Goal: Task Accomplishment & Management: Manage account settings

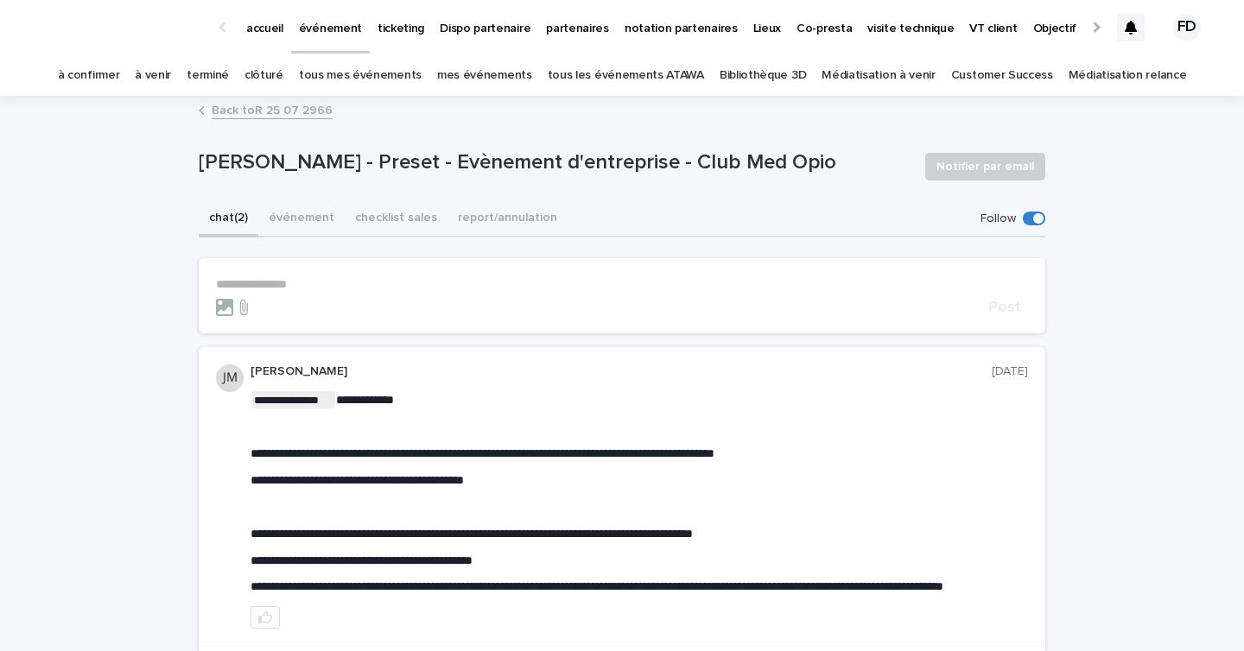
click at [111, 74] on link "à confirmer" at bounding box center [89, 75] width 62 height 41
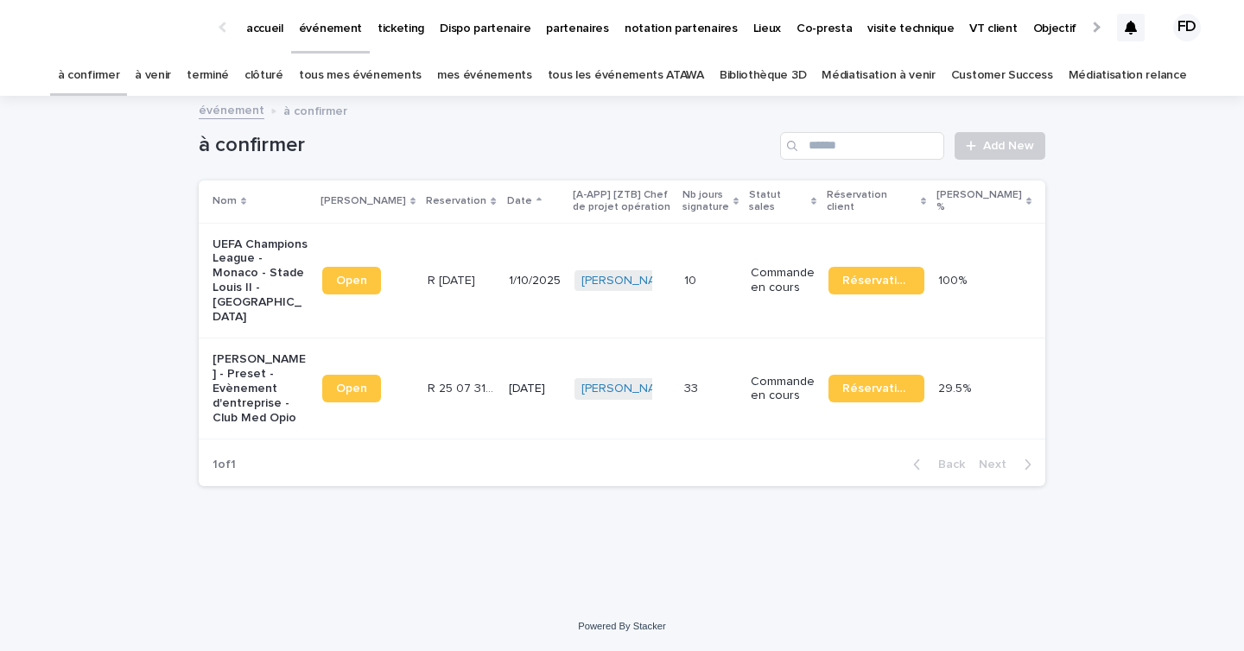
click at [772, 291] on p "Commande en cours" at bounding box center [783, 280] width 64 height 29
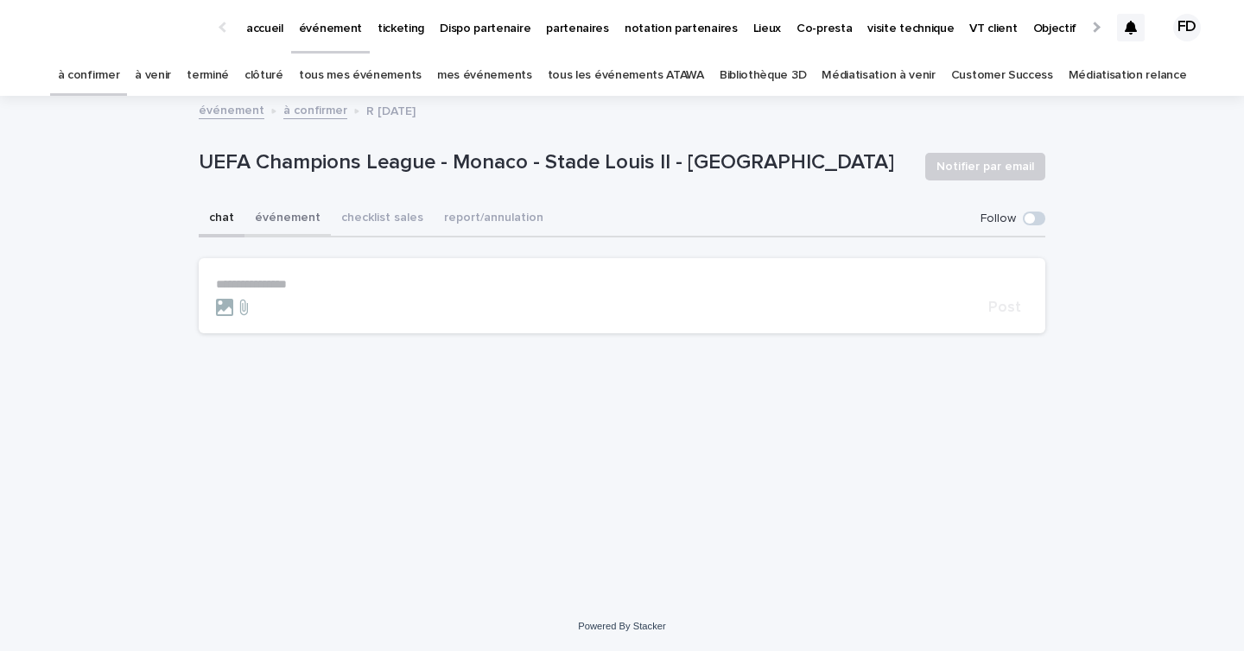
click at [301, 219] on button "événement" at bounding box center [287, 219] width 86 height 36
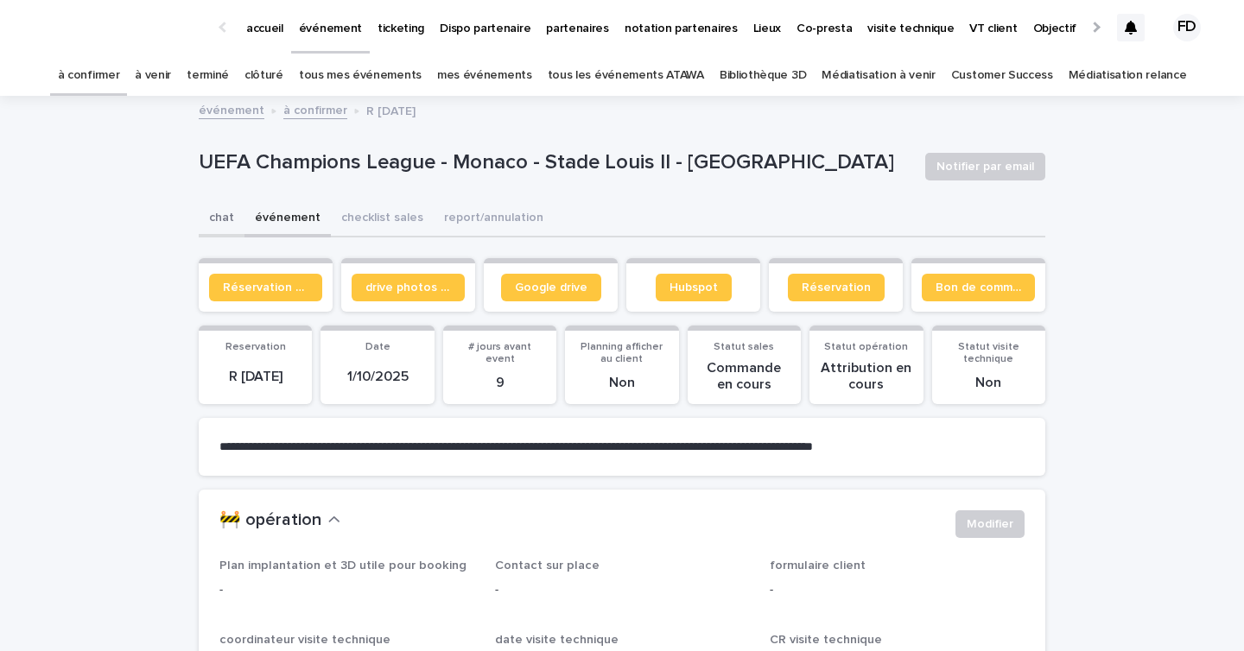
click at [219, 209] on button "chat" at bounding box center [222, 219] width 46 height 36
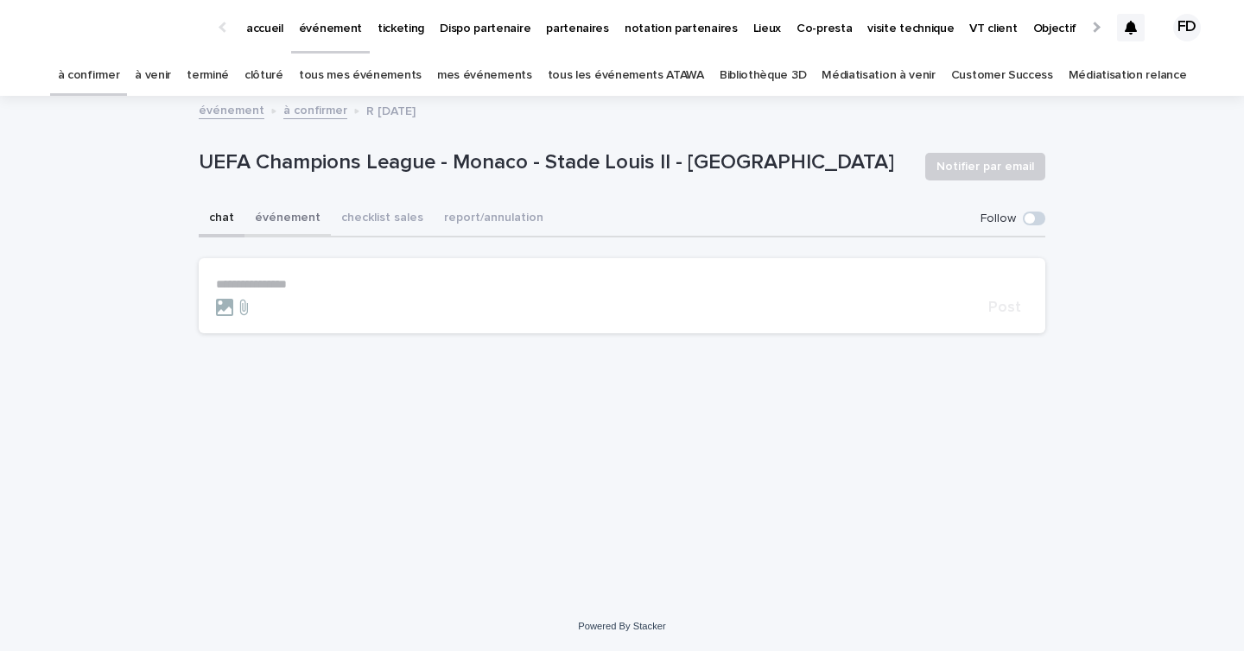
click at [272, 223] on button "événement" at bounding box center [287, 219] width 86 height 36
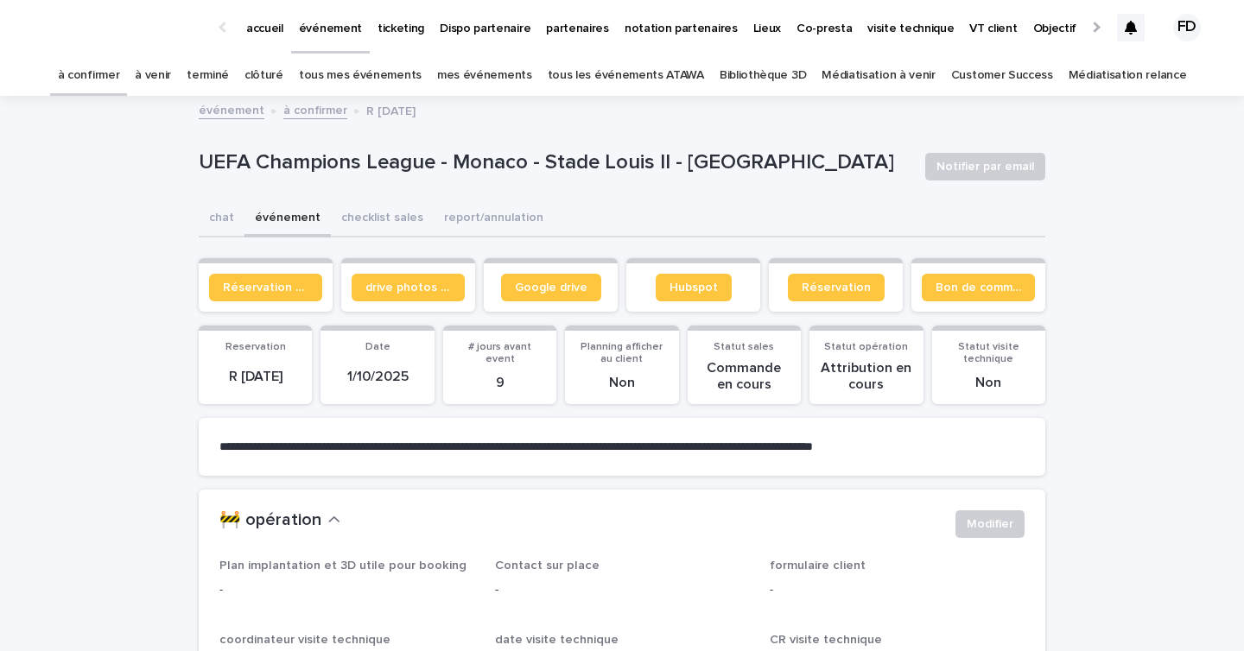
click at [171, 73] on link "à venir" at bounding box center [153, 75] width 36 height 41
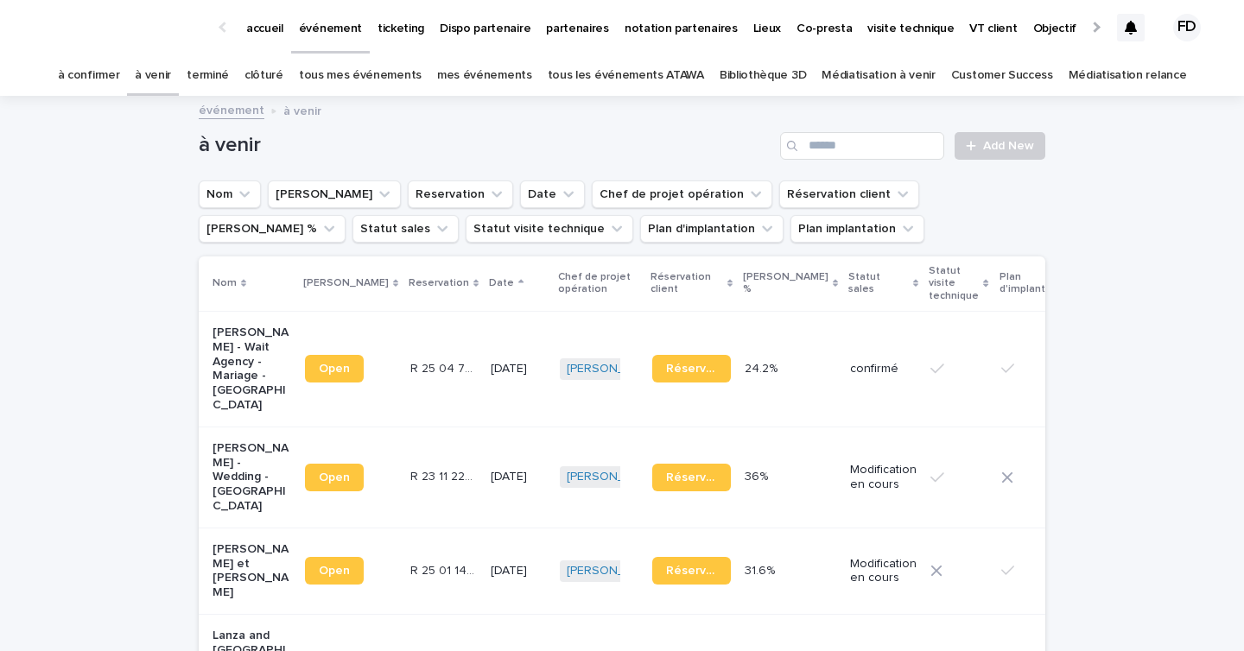
click at [112, 88] on link "à confirmer" at bounding box center [89, 75] width 62 height 41
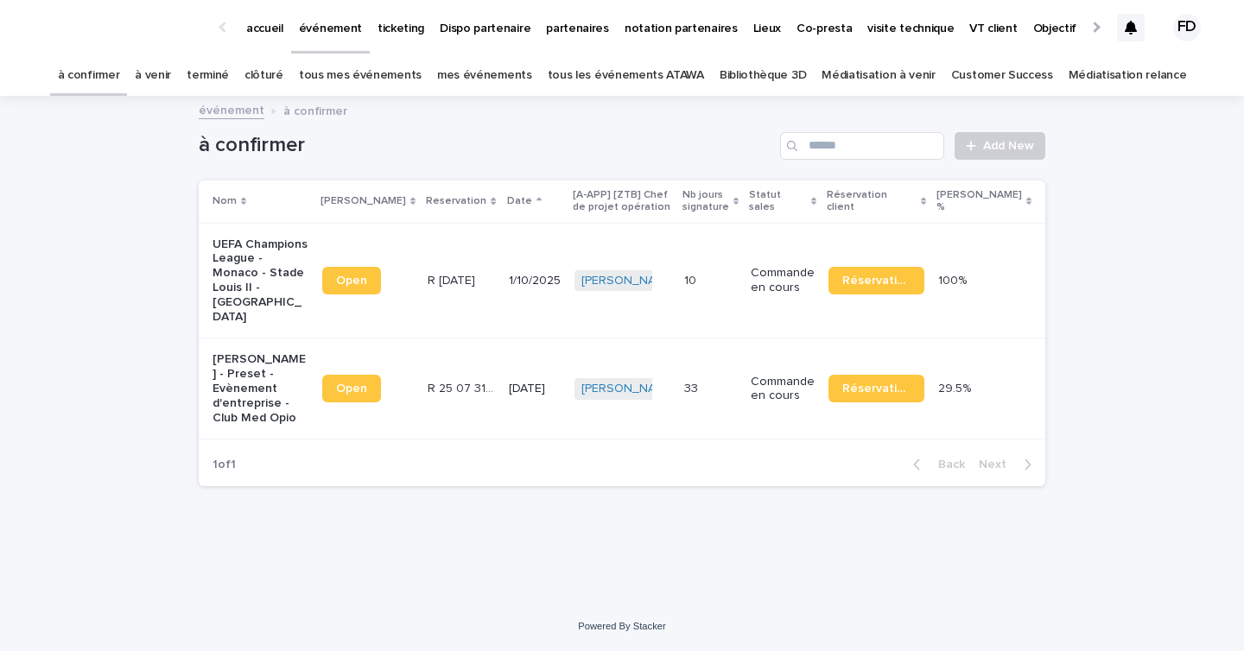
click at [685, 396] on p "33" at bounding box center [692, 387] width 17 height 18
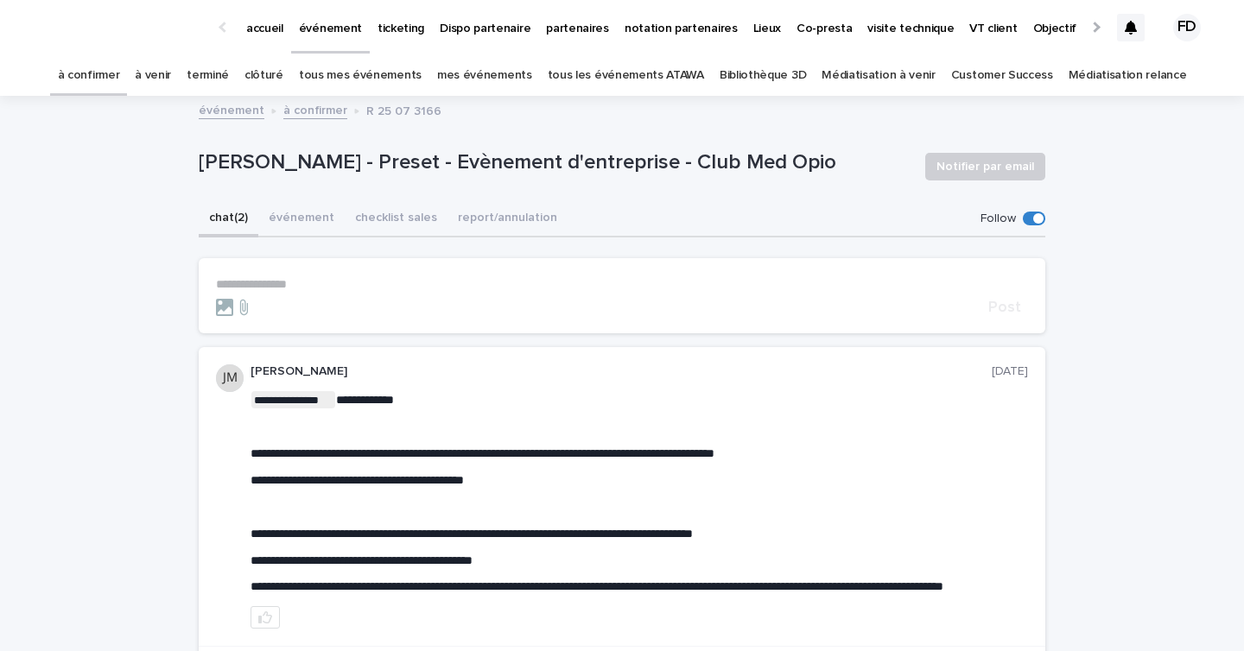
click at [1130, 35] on div at bounding box center [1131, 28] width 28 height 28
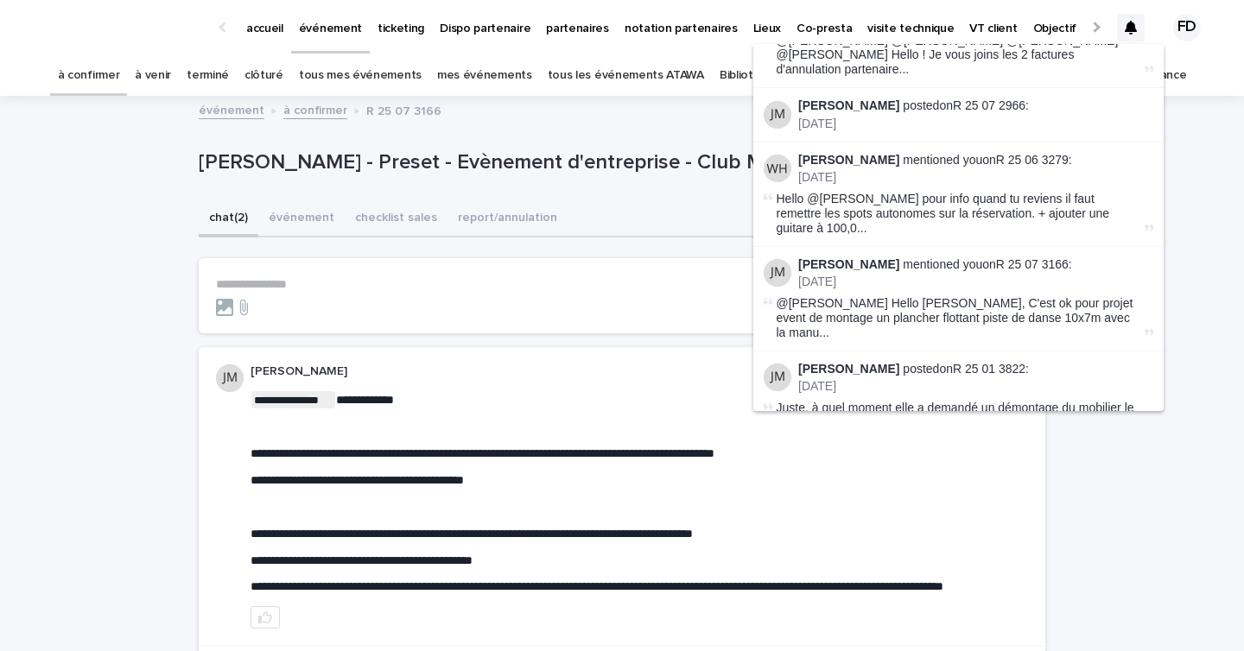
scroll to position [67, 0]
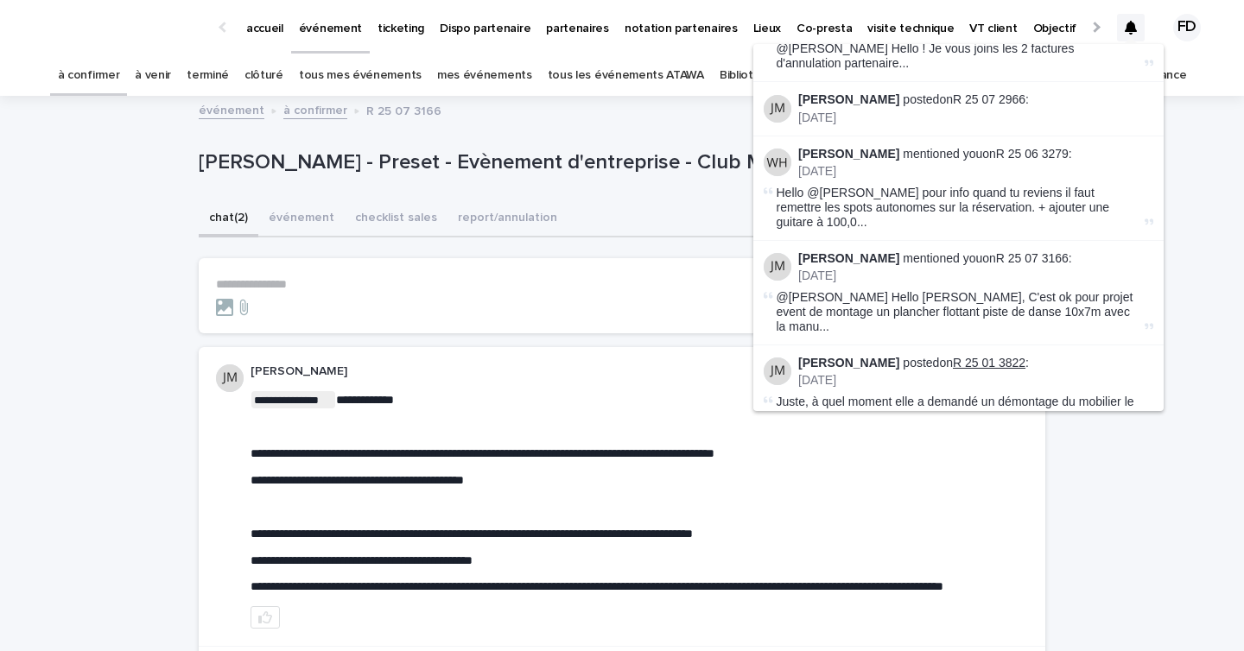
click at [986, 356] on link "R 25 01 3822" at bounding box center [989, 363] width 73 height 14
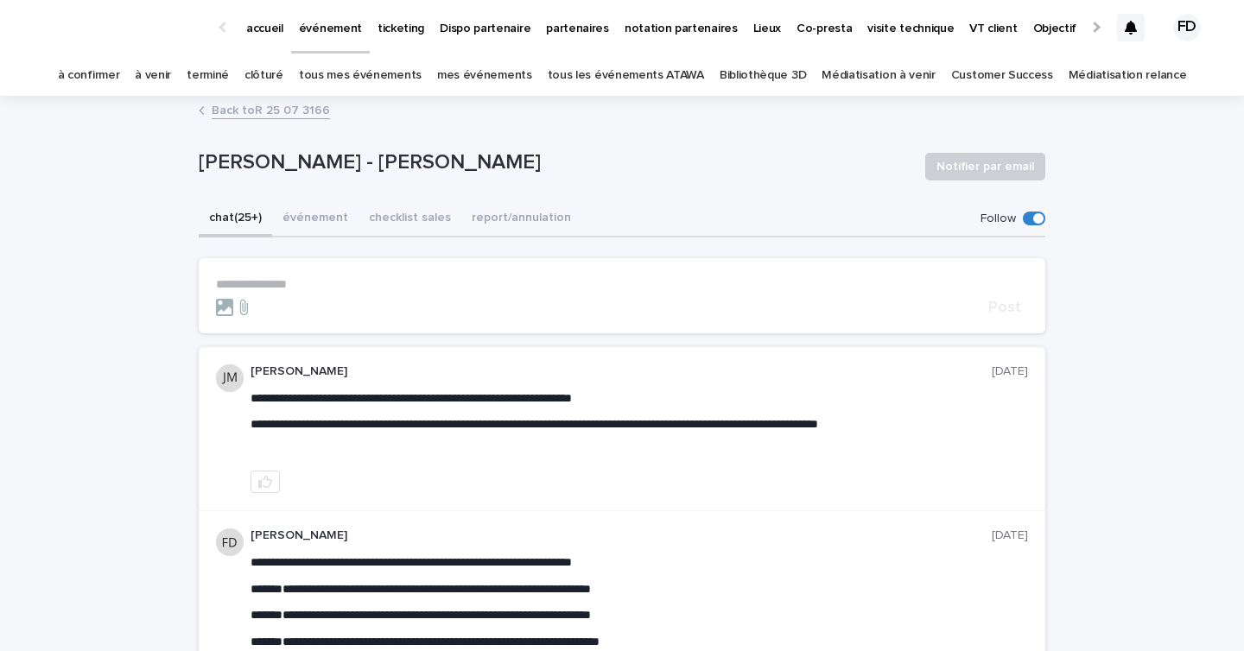
click at [342, 282] on p "**********" at bounding box center [622, 284] width 812 height 15
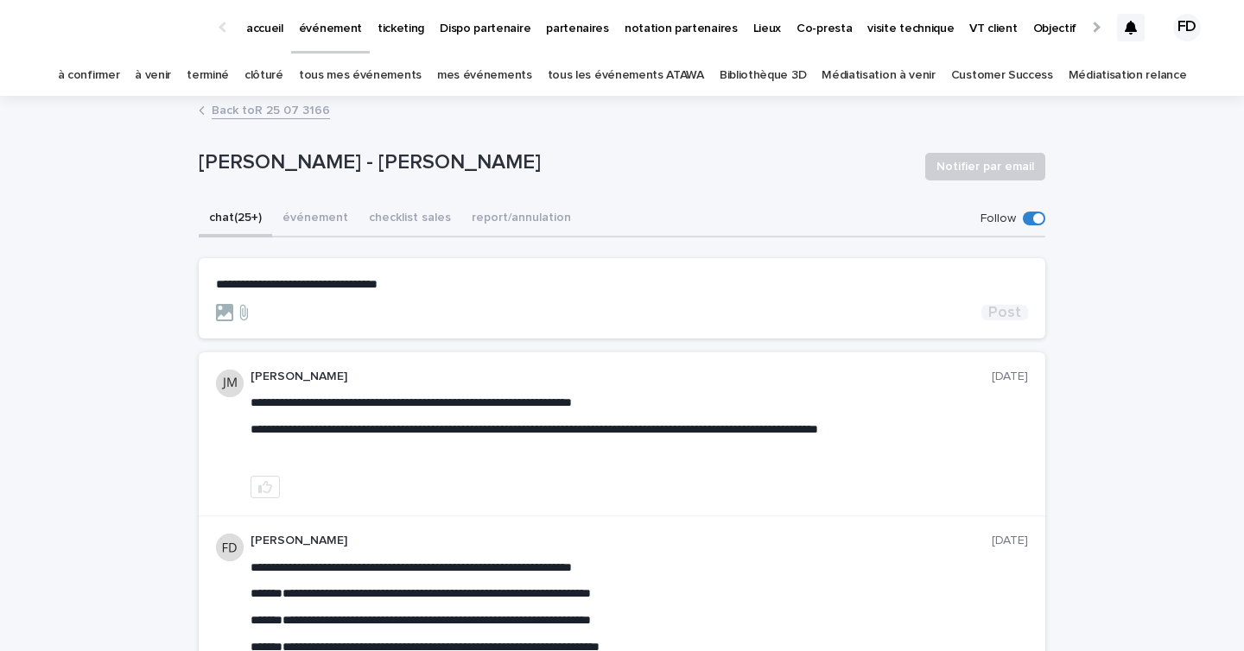
click at [1006, 311] on span "Post" at bounding box center [1004, 313] width 33 height 16
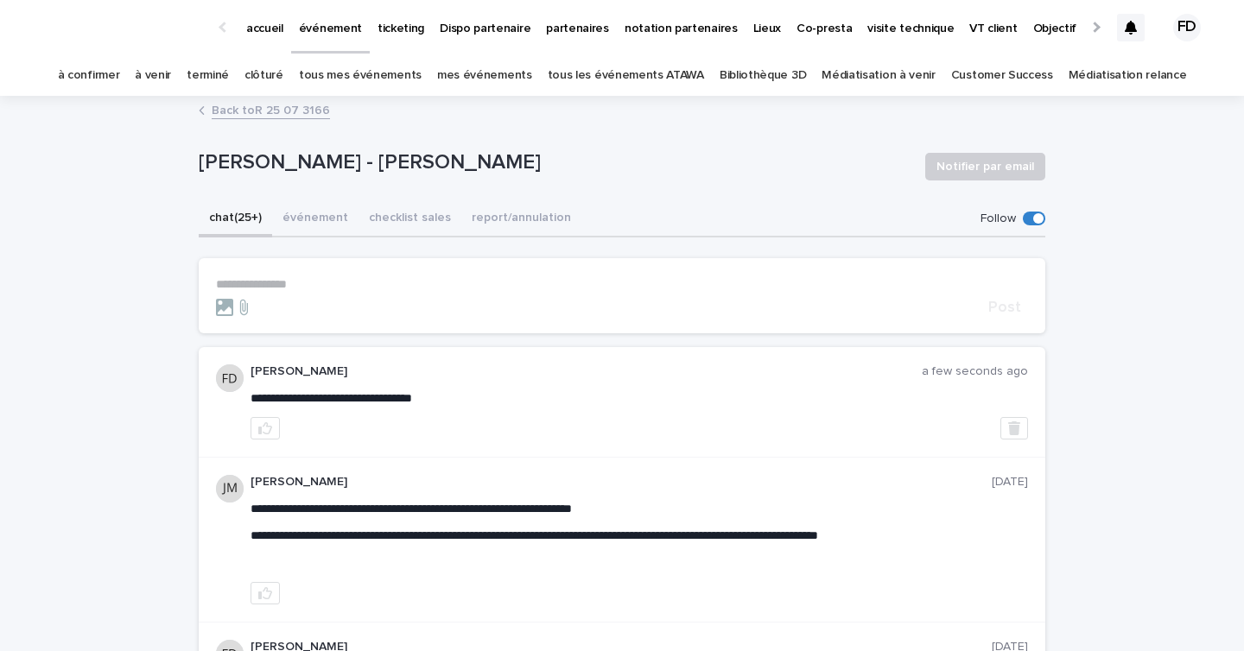
click at [1136, 35] on div at bounding box center [1131, 28] width 28 height 28
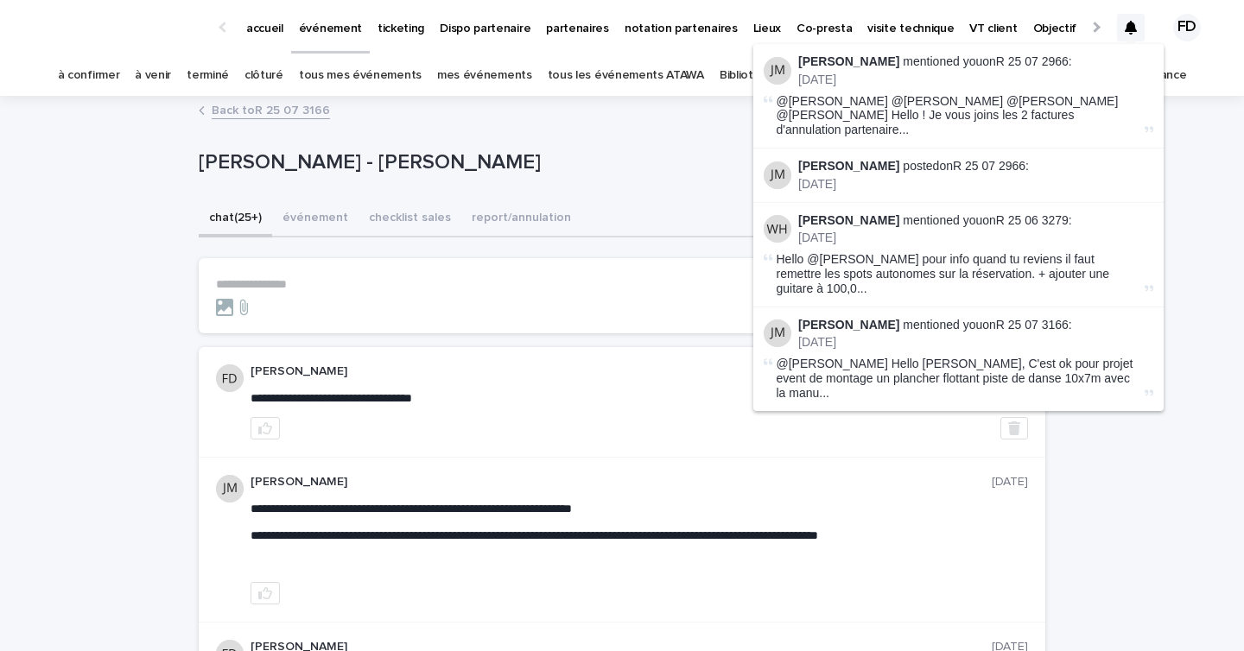
click at [120, 74] on link "à confirmer" at bounding box center [89, 75] width 62 height 41
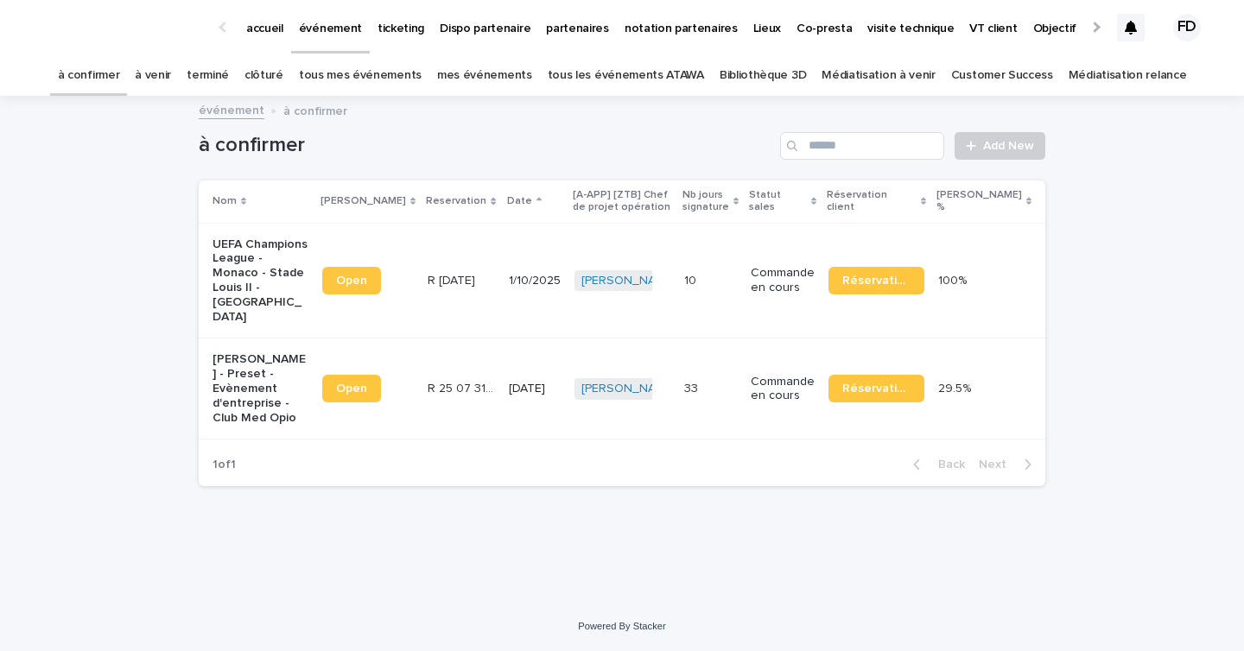
click at [799, 417] on td "Commande en cours" at bounding box center [783, 389] width 78 height 101
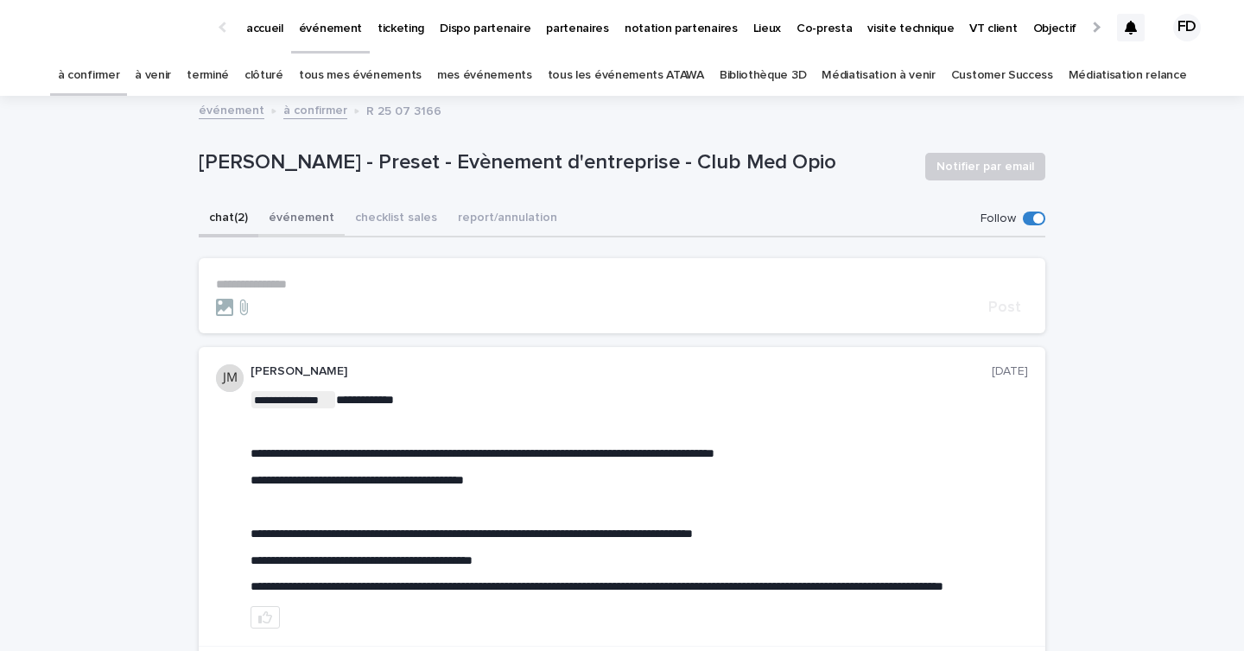
click at [280, 213] on button "événement" at bounding box center [301, 219] width 86 height 36
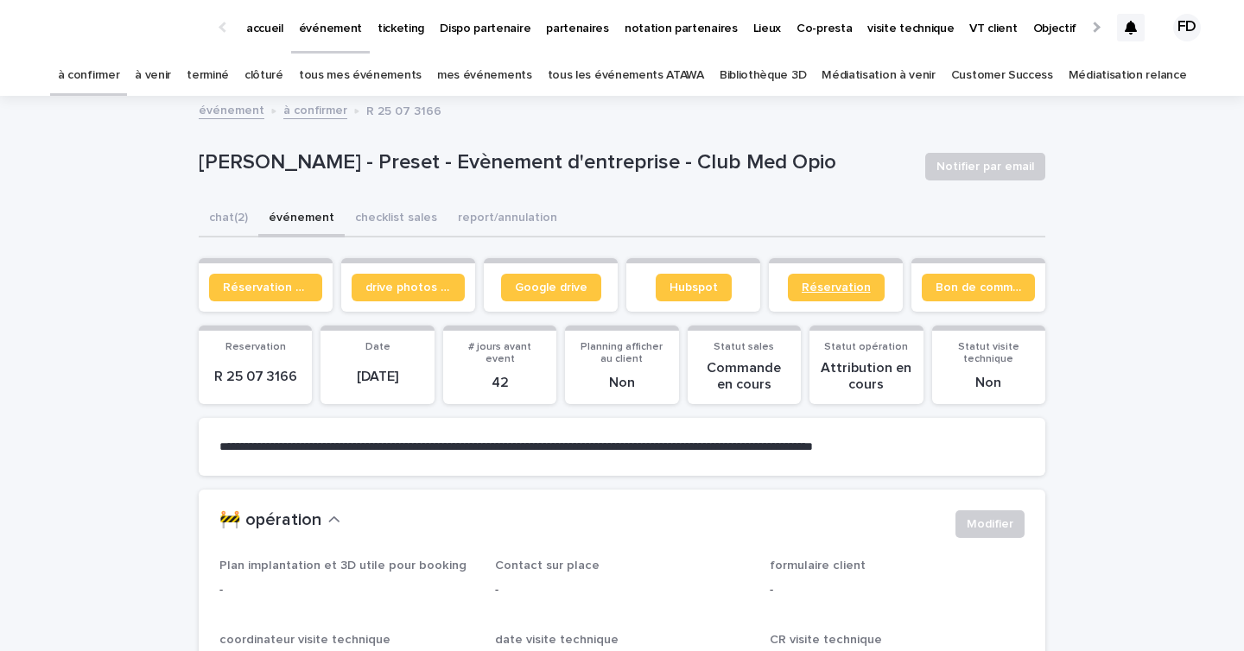
click at [823, 294] on link "Réservation" at bounding box center [836, 288] width 97 height 28
click at [230, 217] on button "chat (2)" at bounding box center [229, 219] width 60 height 36
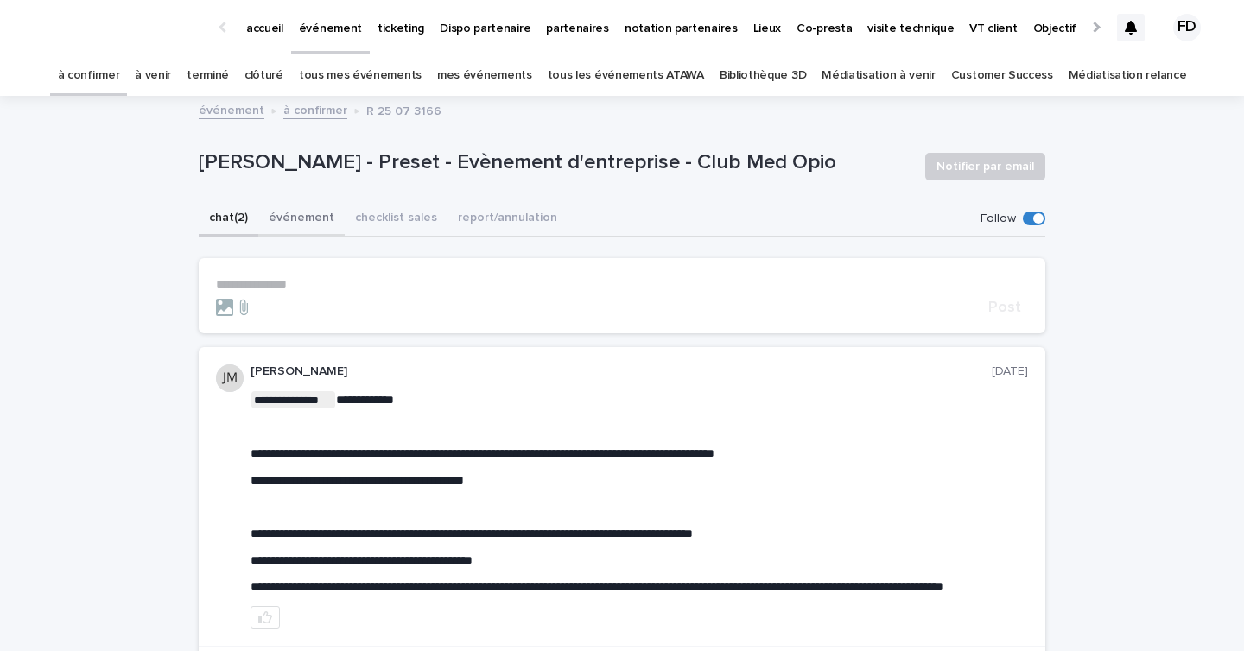
click at [286, 219] on button "événement" at bounding box center [301, 219] width 86 height 36
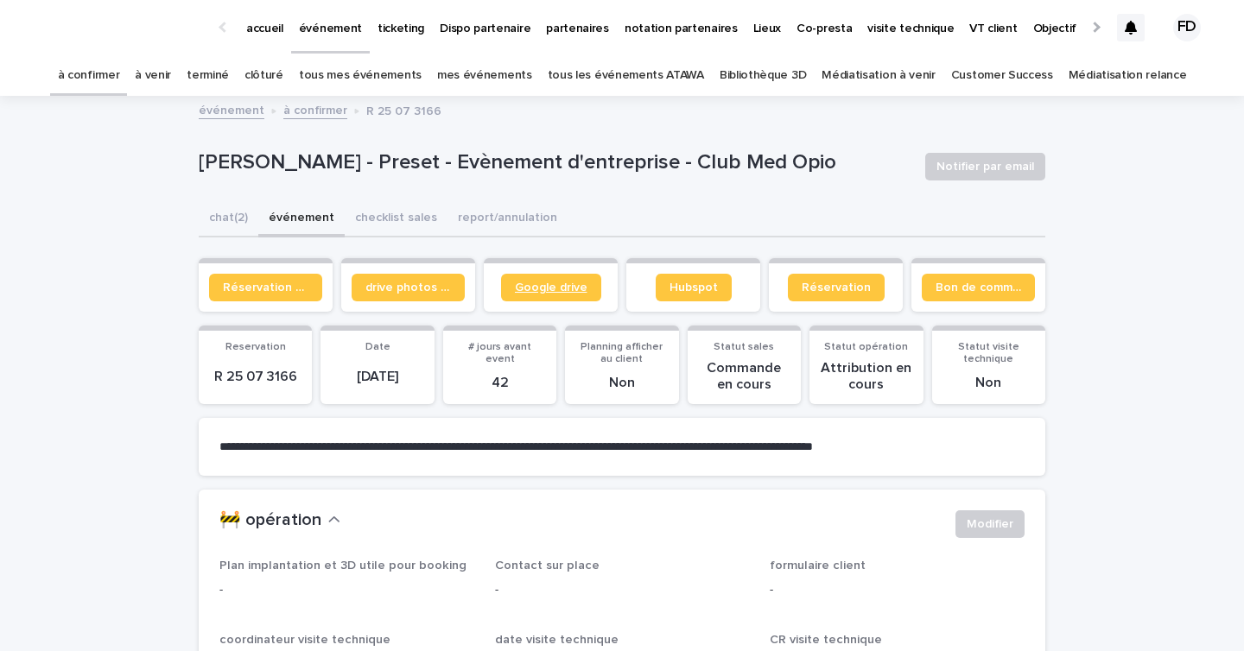
click at [560, 295] on link "Google drive" at bounding box center [551, 288] width 100 height 28
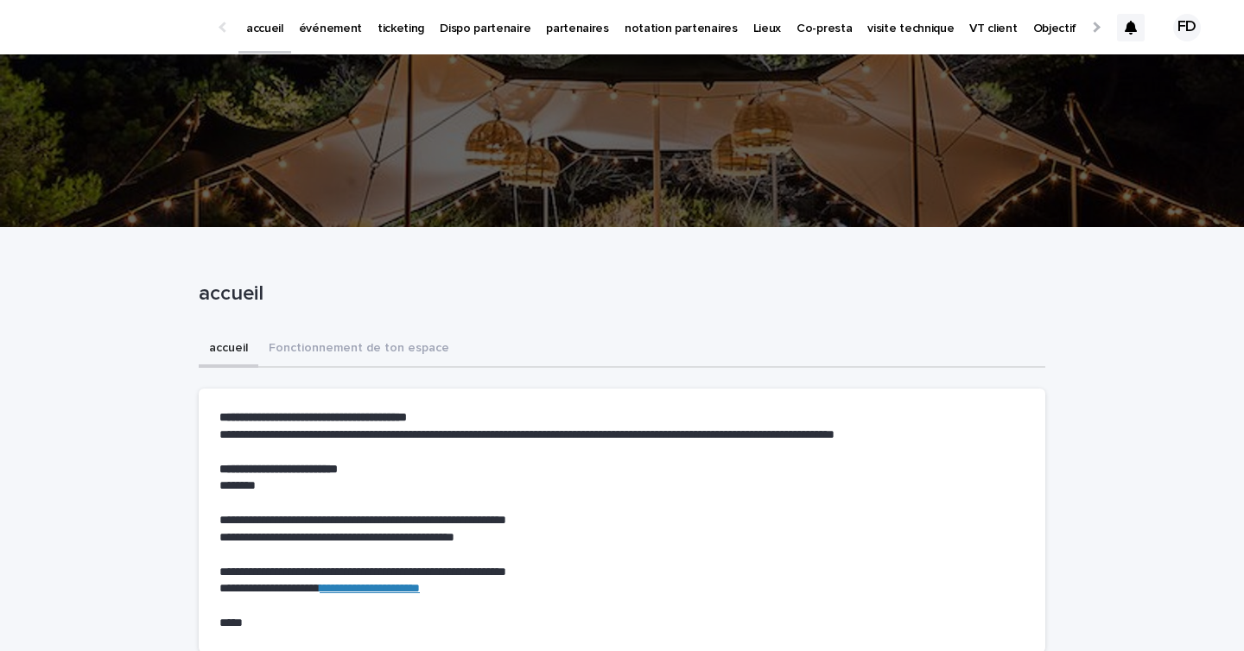
click at [1138, 24] on div at bounding box center [1131, 28] width 28 height 28
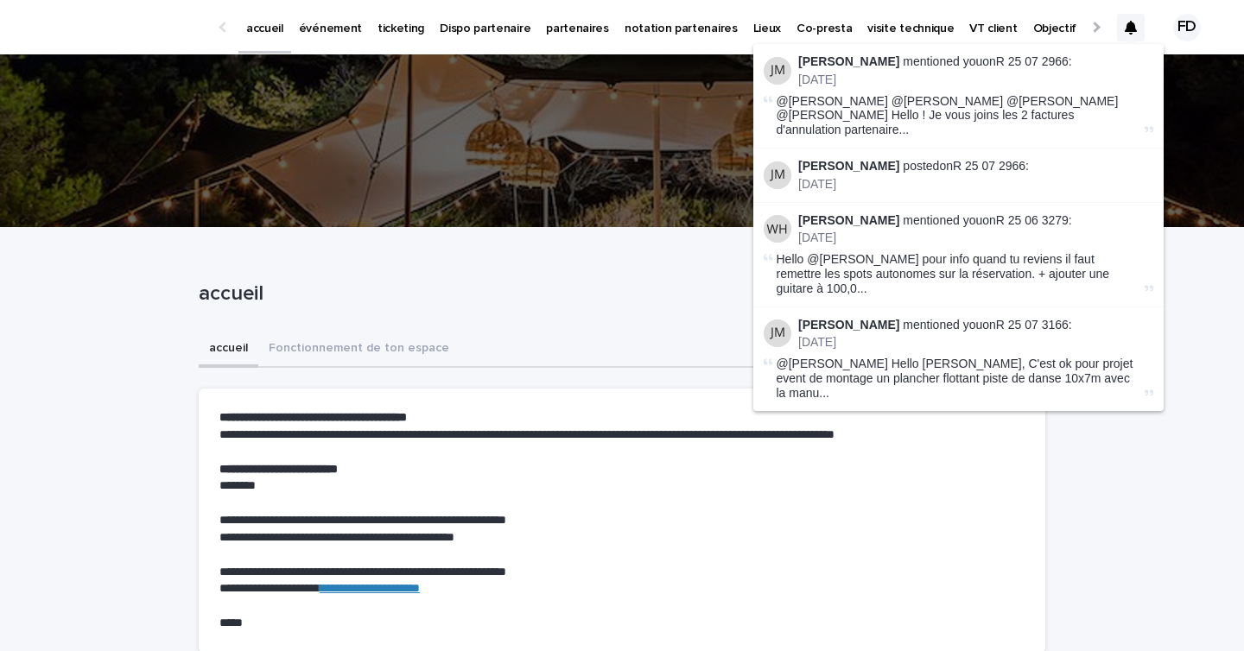
scroll to position [28, 0]
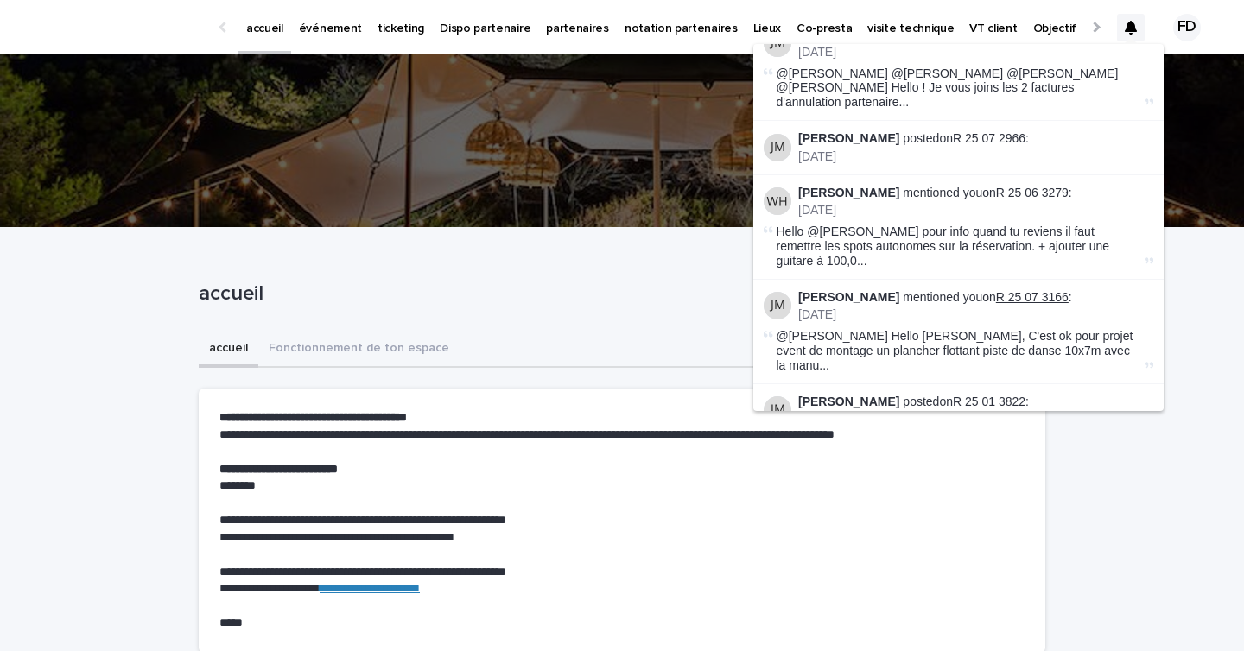
click at [1019, 290] on link "R 25 07 3166" at bounding box center [1032, 297] width 73 height 14
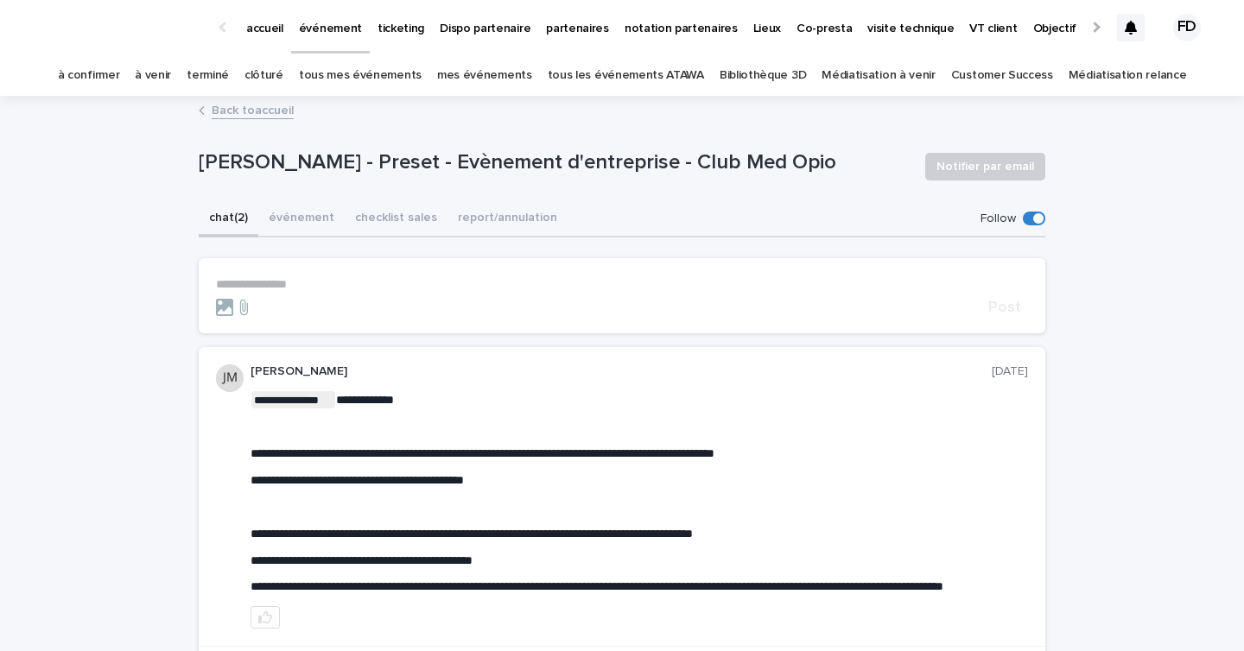
click at [271, 285] on p "**********" at bounding box center [622, 284] width 812 height 15
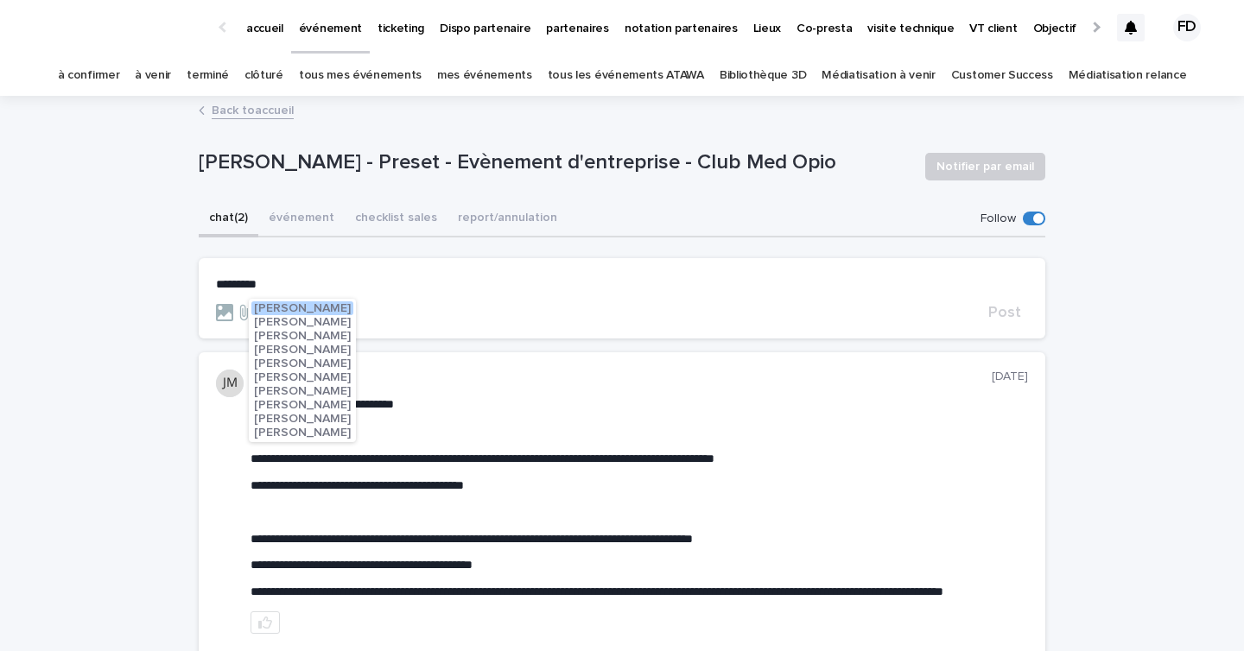
click at [311, 400] on span "[PERSON_NAME]" at bounding box center [302, 405] width 97 height 12
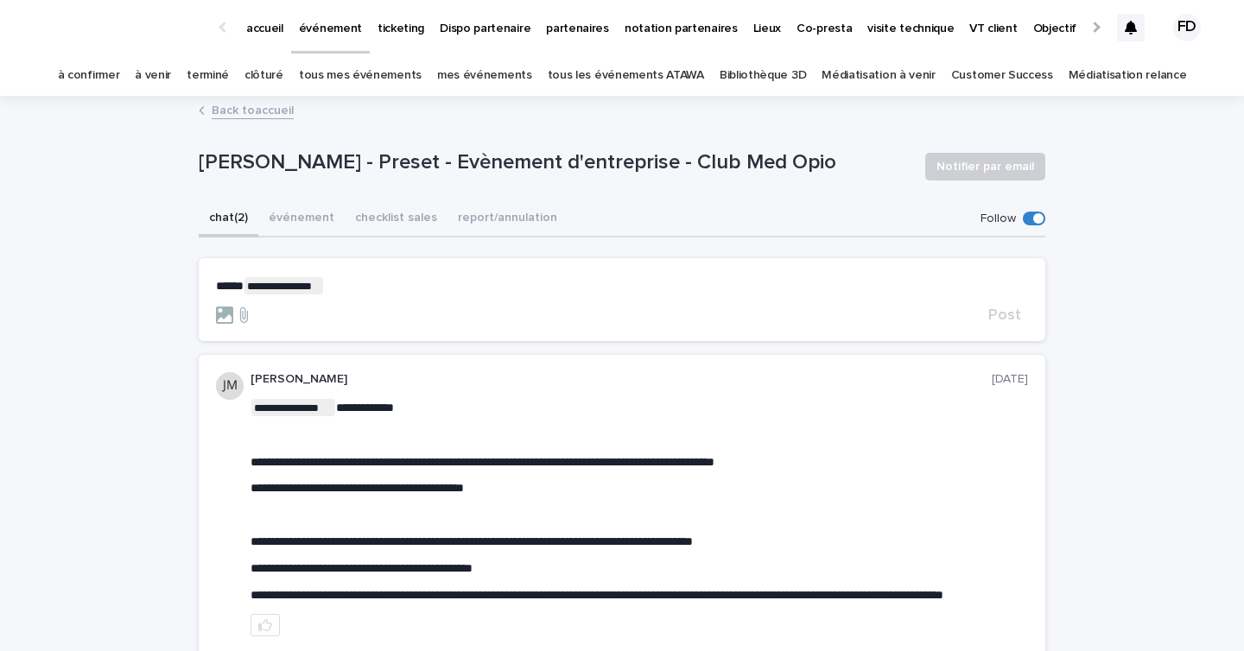
click at [432, 282] on p "**********" at bounding box center [622, 285] width 812 height 17
drag, startPoint x: 655, startPoint y: 282, endPoint x: 408, endPoint y: 290, distance: 247.2
click at [408, 290] on p "**********" at bounding box center [622, 285] width 812 height 17
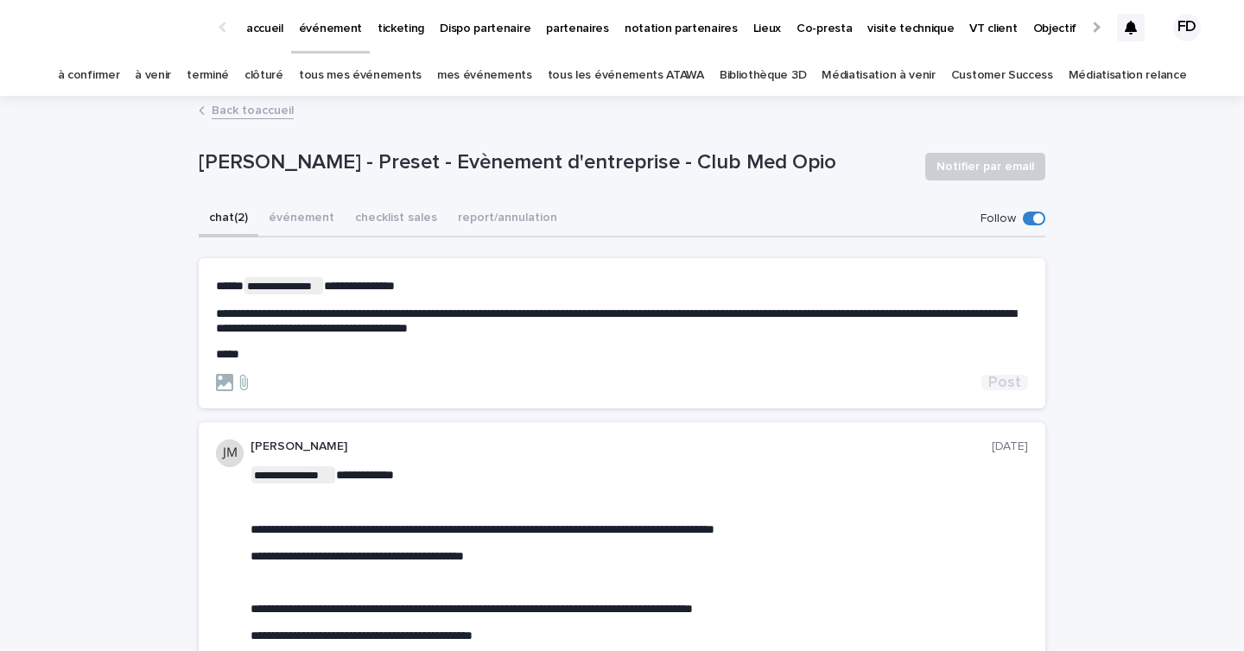
click at [1001, 386] on span "Post" at bounding box center [1004, 383] width 33 height 16
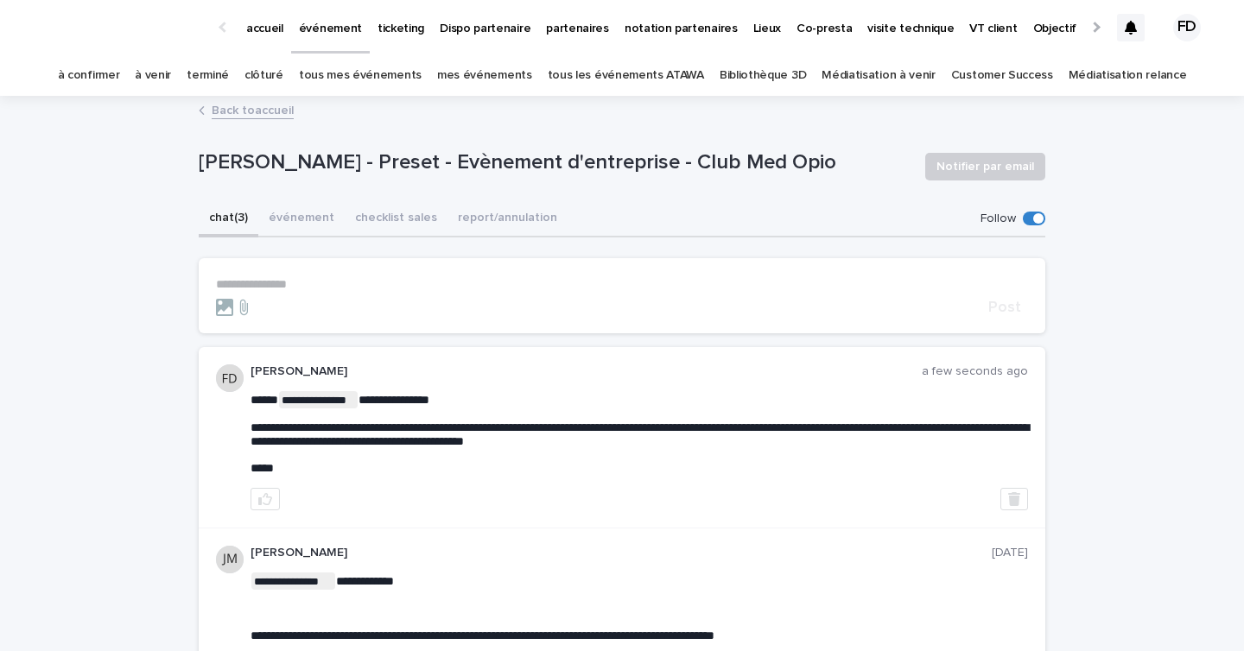
click at [1132, 30] on icon at bounding box center [1131, 28] width 12 height 14
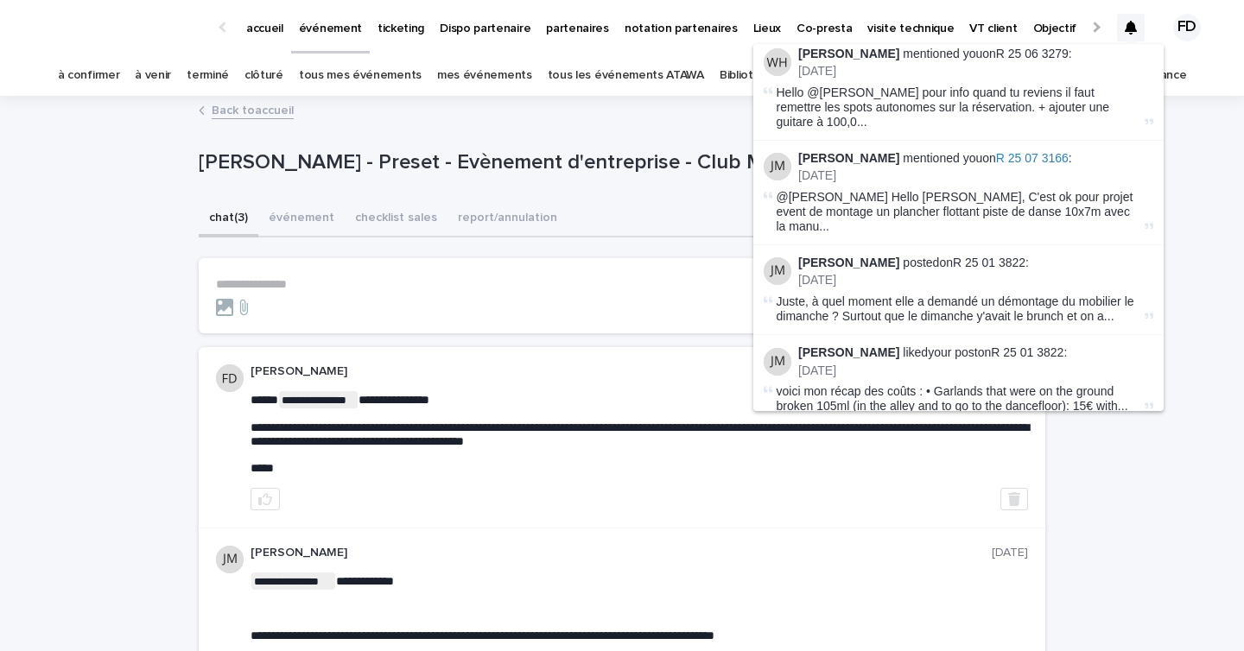
scroll to position [118, 0]
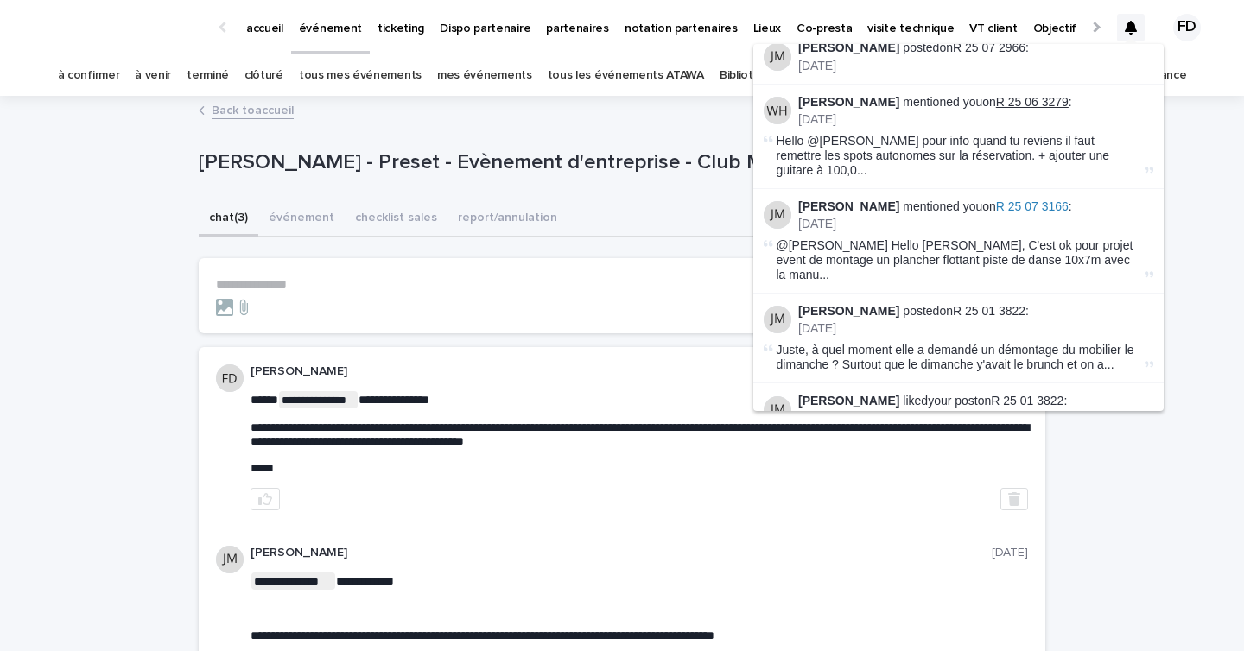
click at [1028, 95] on link "R 25 06 3279" at bounding box center [1032, 102] width 73 height 14
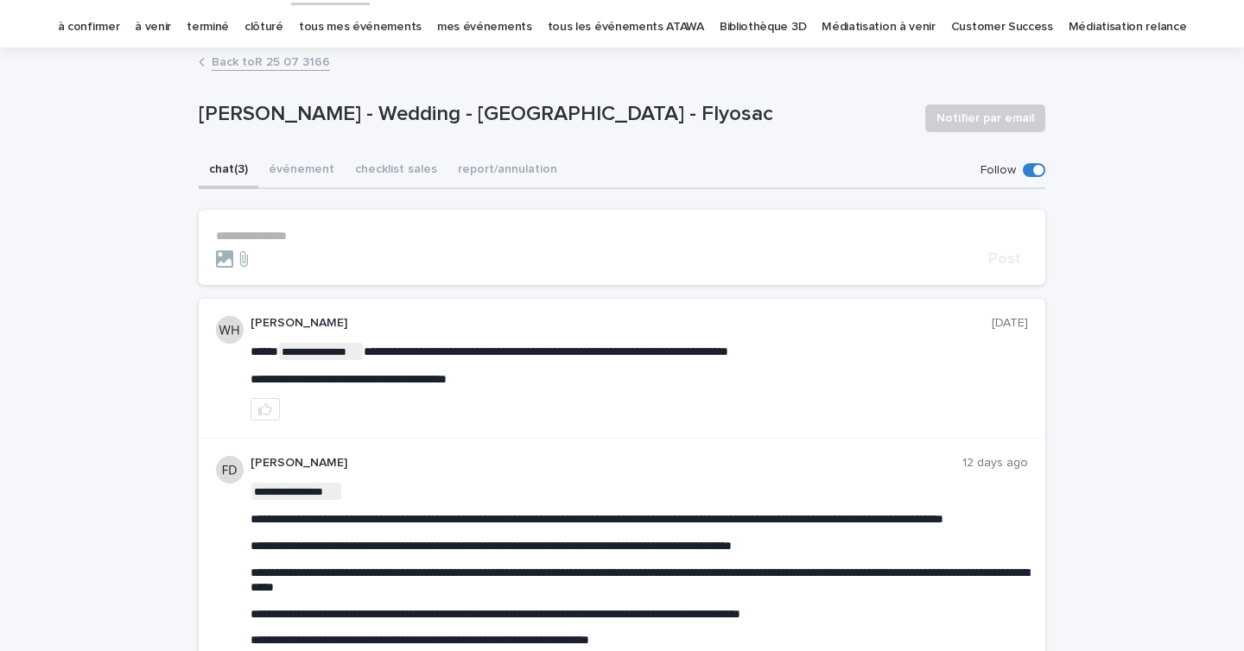
scroll to position [35, 0]
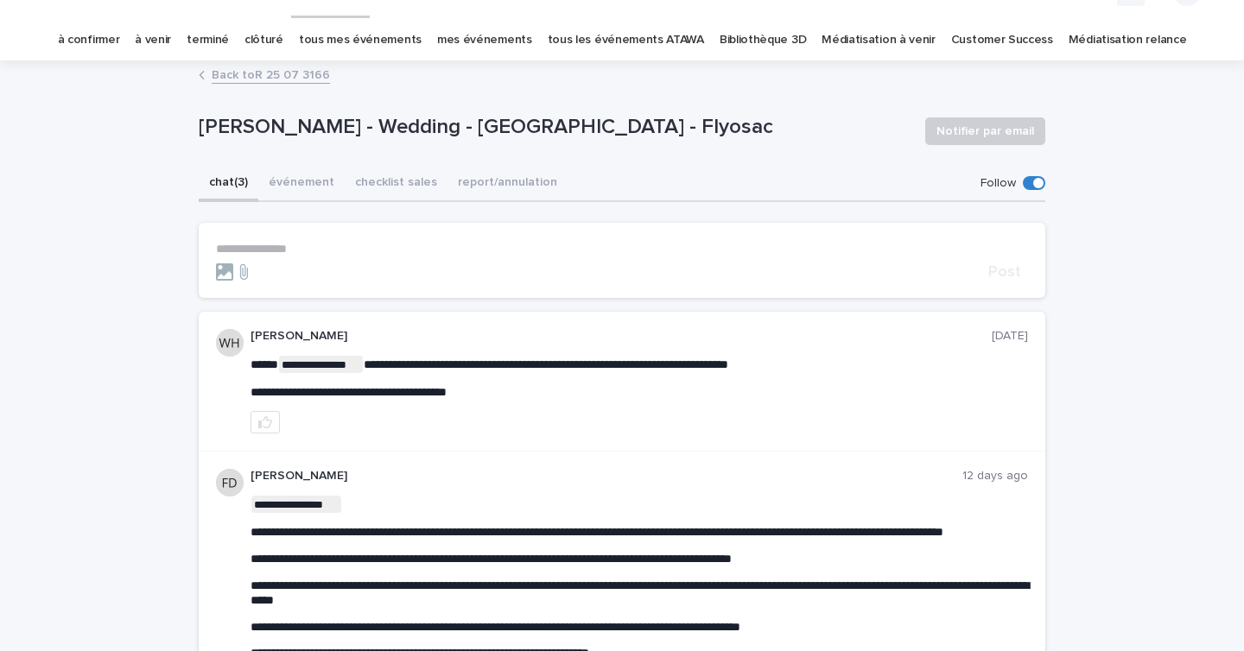
click at [167, 43] on link "à venir" at bounding box center [153, 40] width 36 height 41
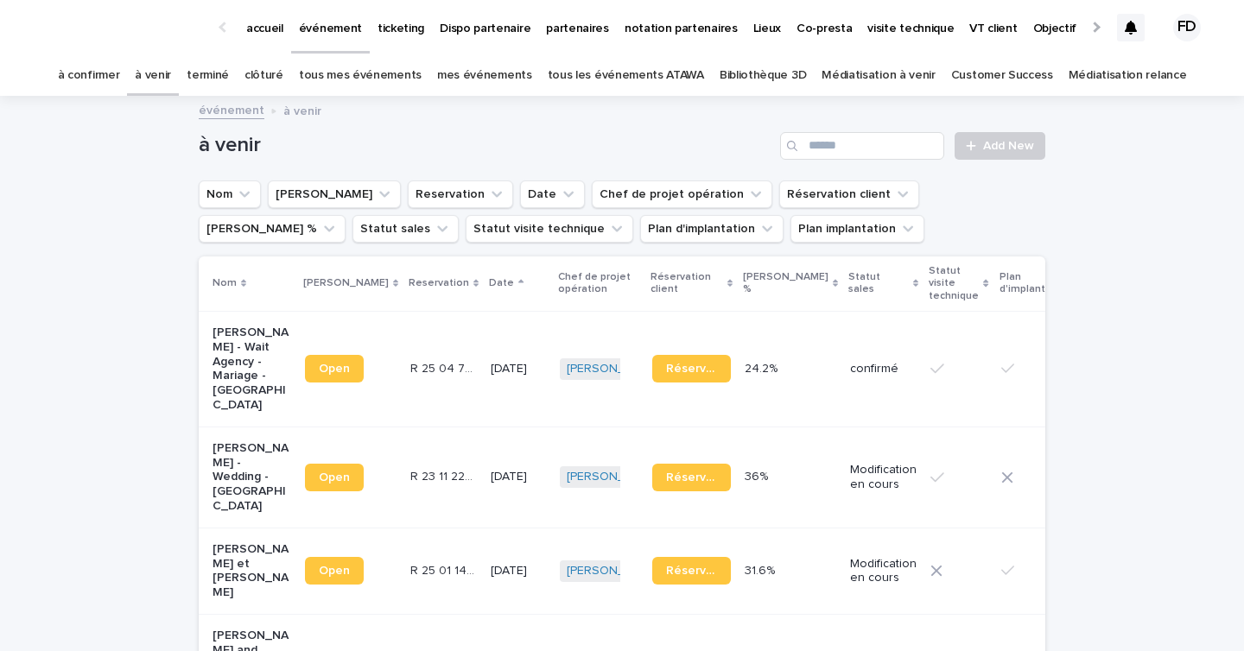
click at [641, 79] on link "tous les événements ATAWA" at bounding box center [626, 75] width 156 height 41
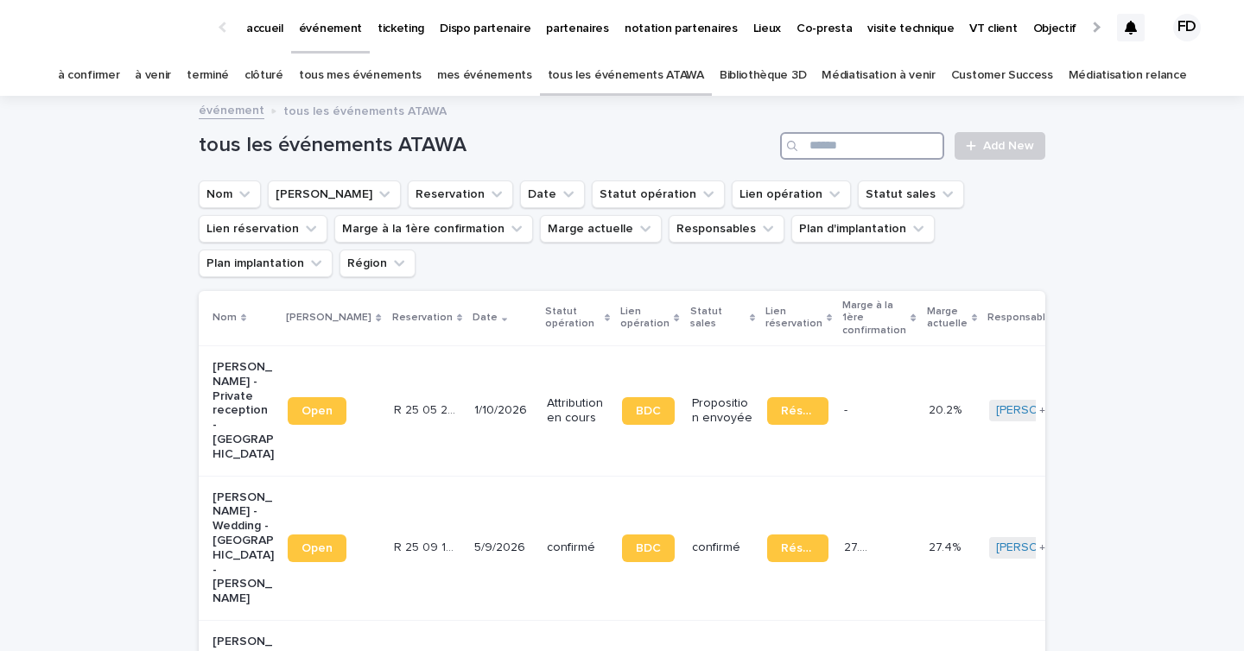
click at [826, 149] on input "Search" at bounding box center [862, 146] width 164 height 28
type input "******"
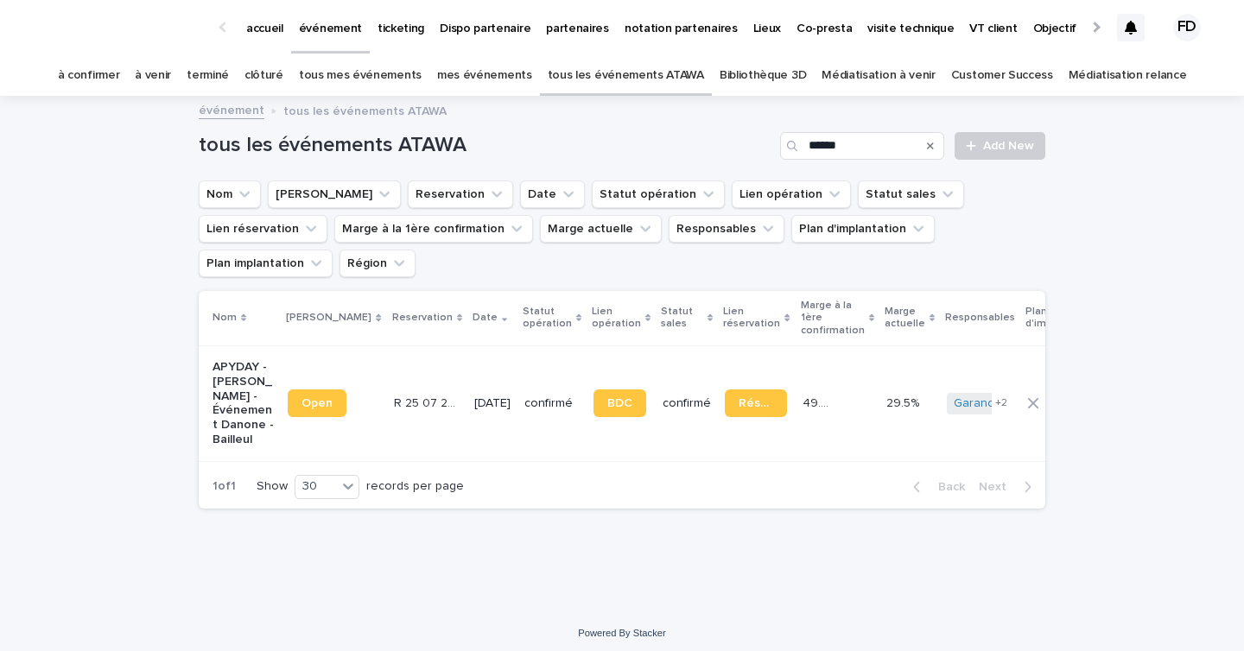
click at [467, 403] on td "20/9/2025" at bounding box center [492, 404] width 50 height 116
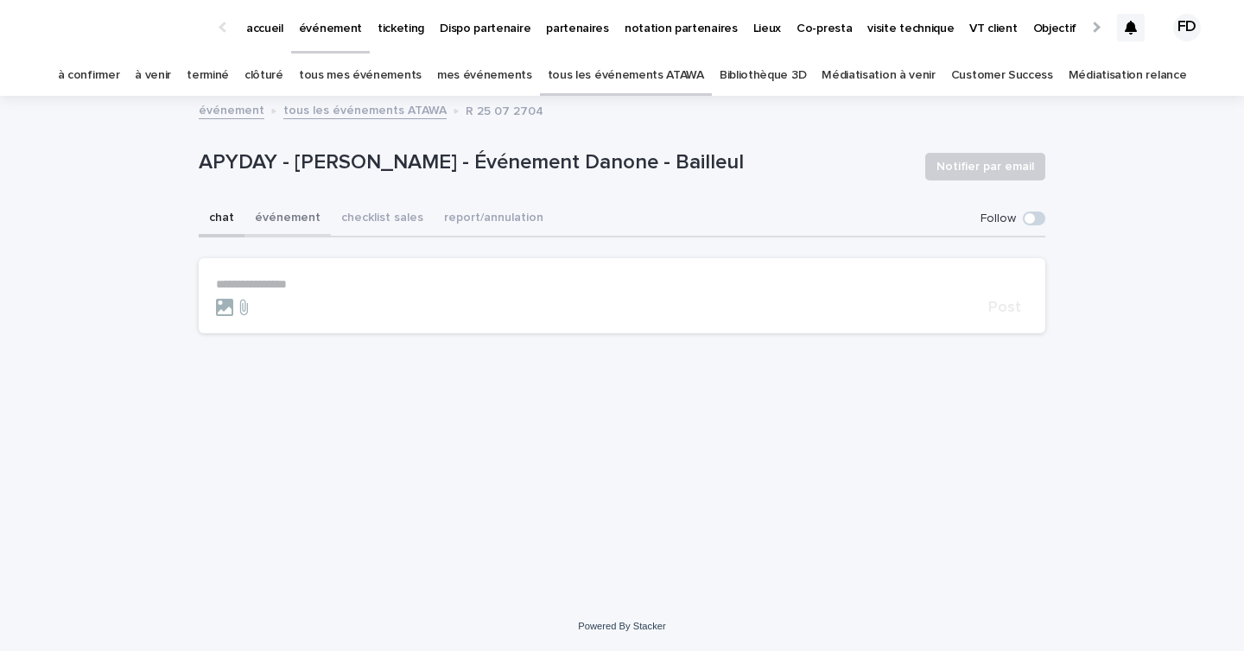
click at [287, 232] on button "événement" at bounding box center [287, 219] width 86 height 36
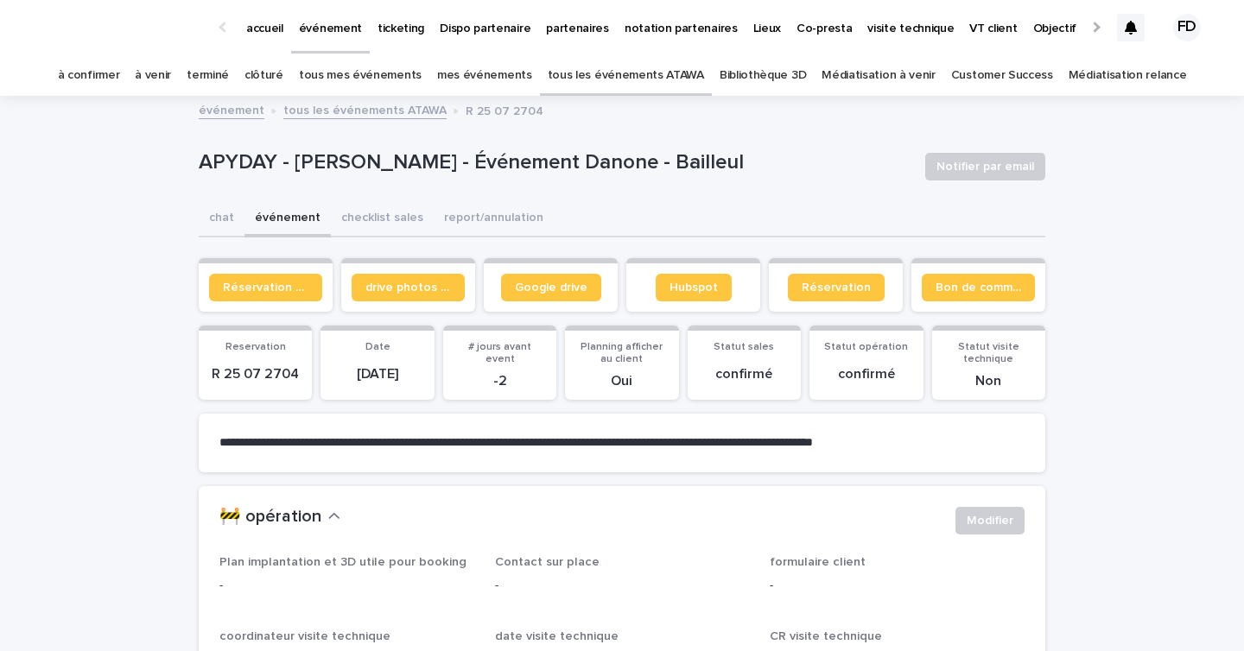
scroll to position [47, 0]
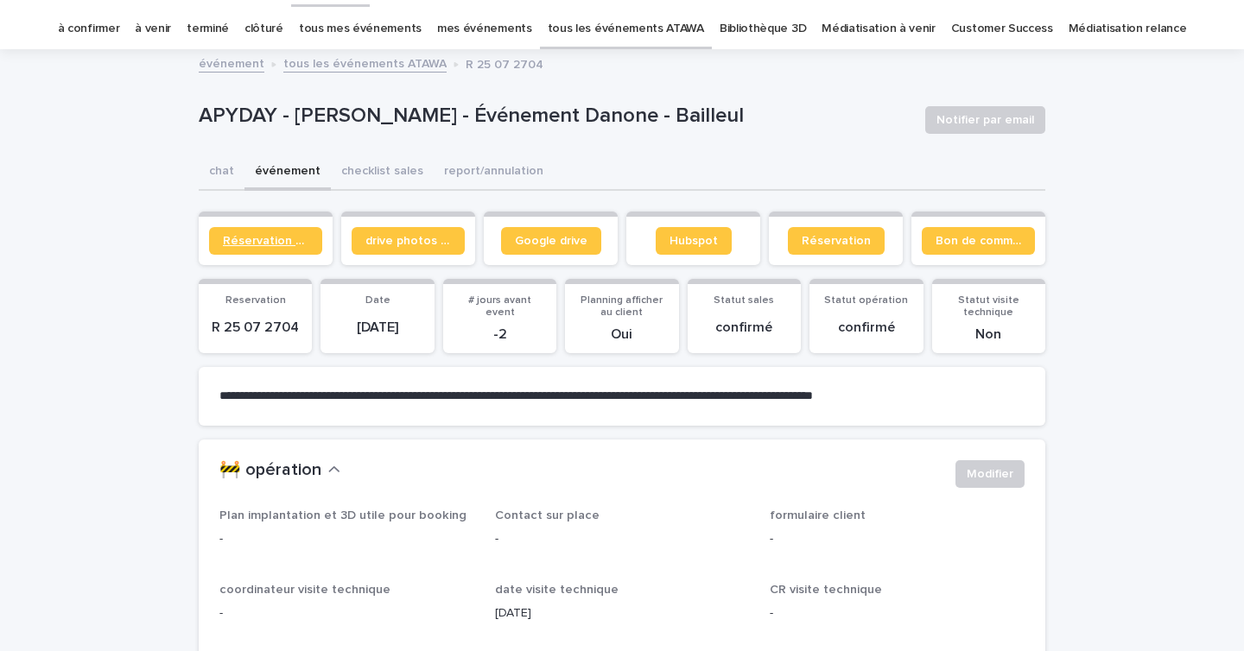
click at [270, 235] on span "Réservation client" at bounding box center [266, 241] width 86 height 12
click at [179, 31] on div "à venir" at bounding box center [153, 29] width 52 height 41
click at [171, 31] on link "à venir" at bounding box center [153, 29] width 36 height 41
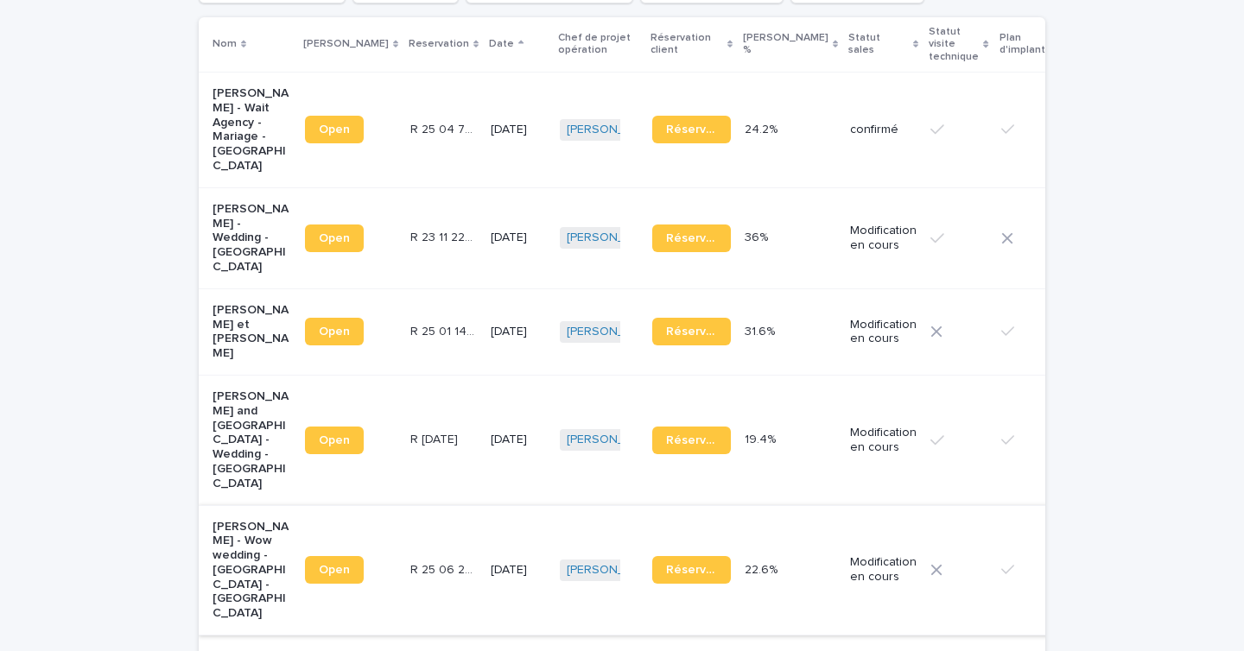
scroll to position [238, 0]
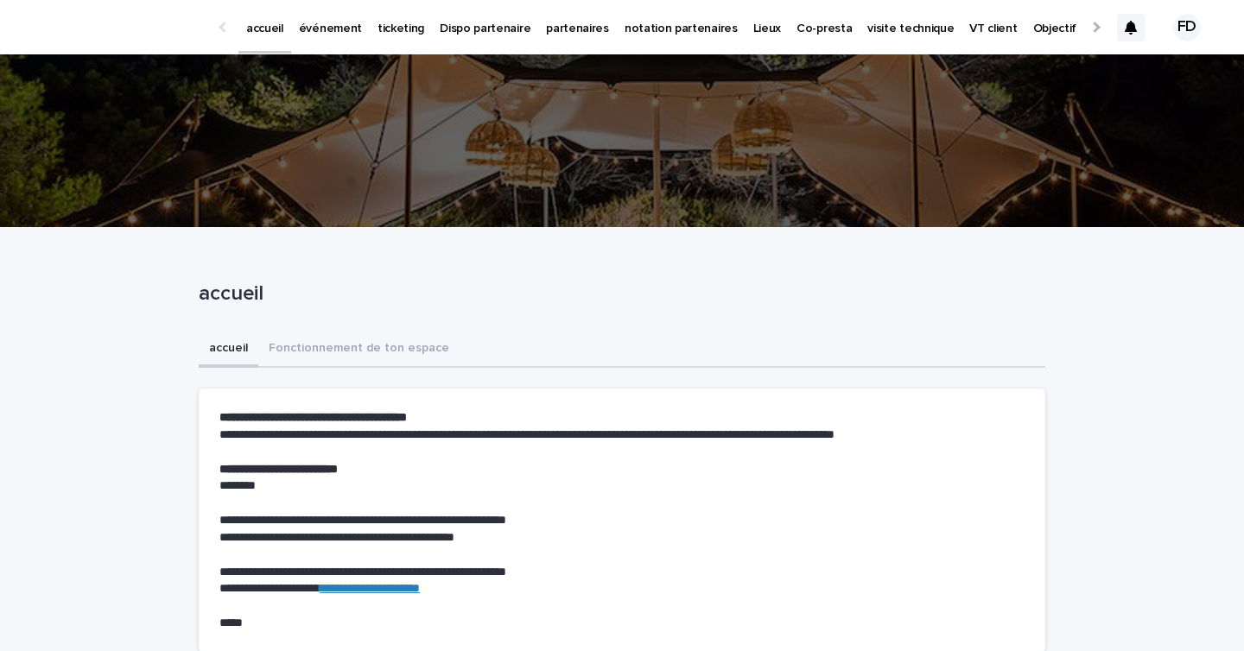
click at [1093, 28] on div at bounding box center [1094, 27] width 11 height 11
click at [1138, 27] on p "Mon profil" at bounding box center [1165, 18] width 55 height 36
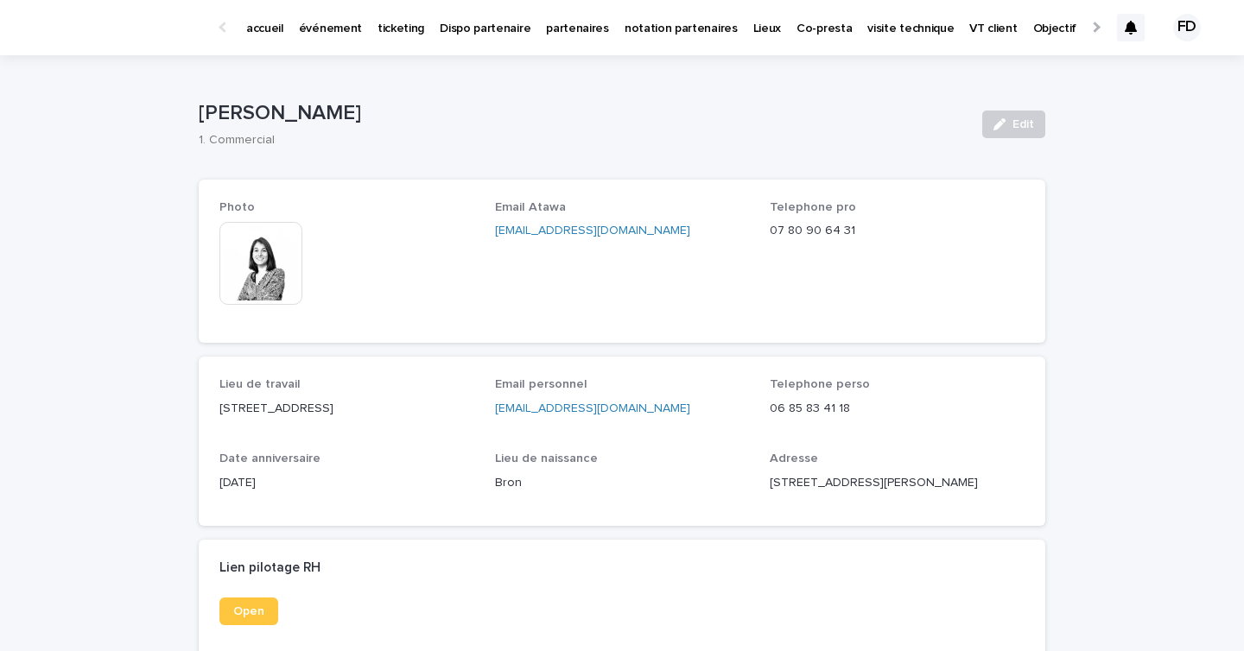
scroll to position [345, 0]
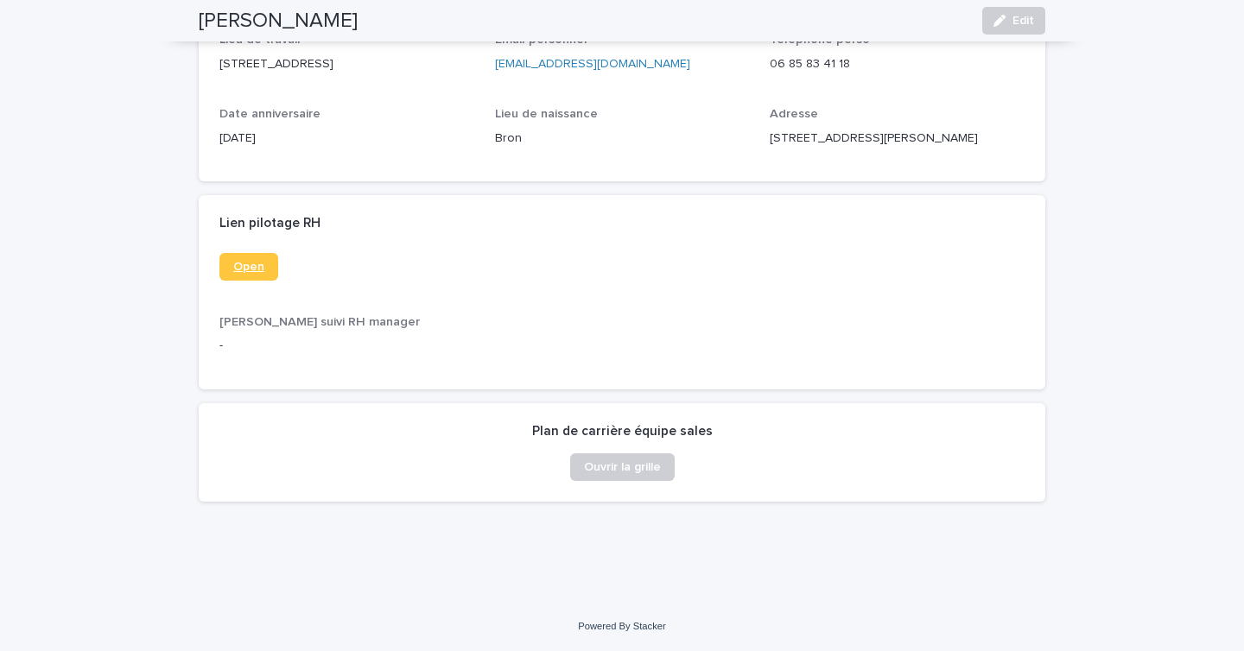
click at [256, 259] on link "Open" at bounding box center [248, 267] width 59 height 28
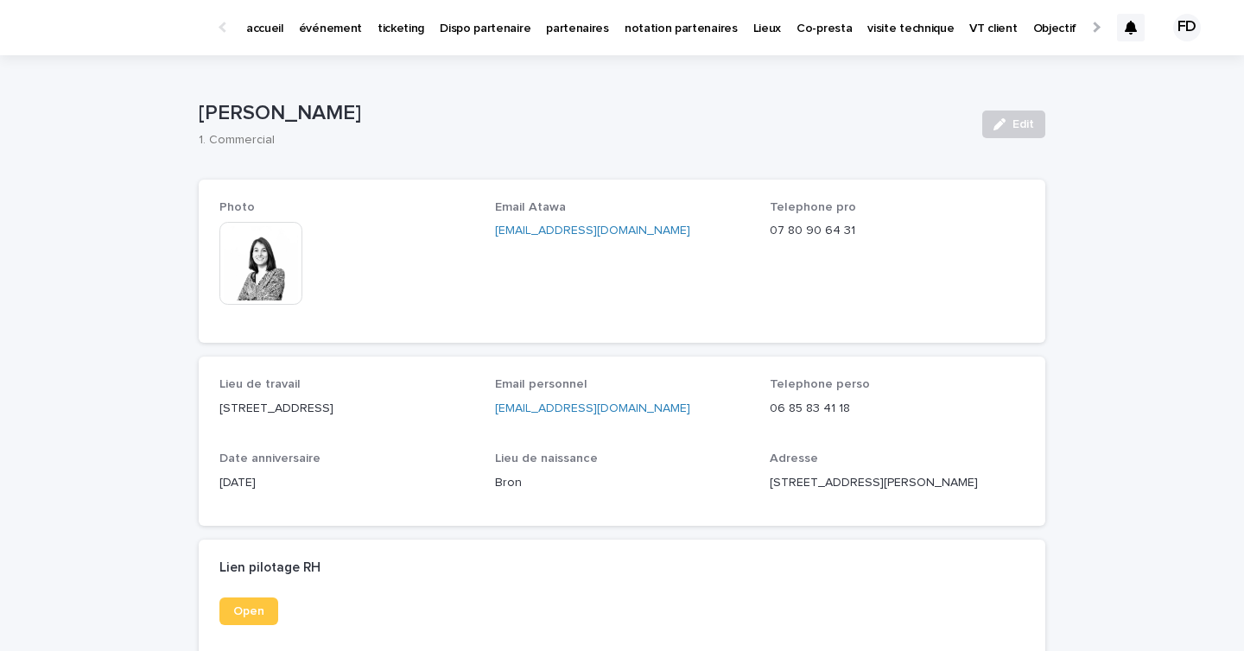
click at [265, 38] on link "accueil" at bounding box center [264, 27] width 53 height 54
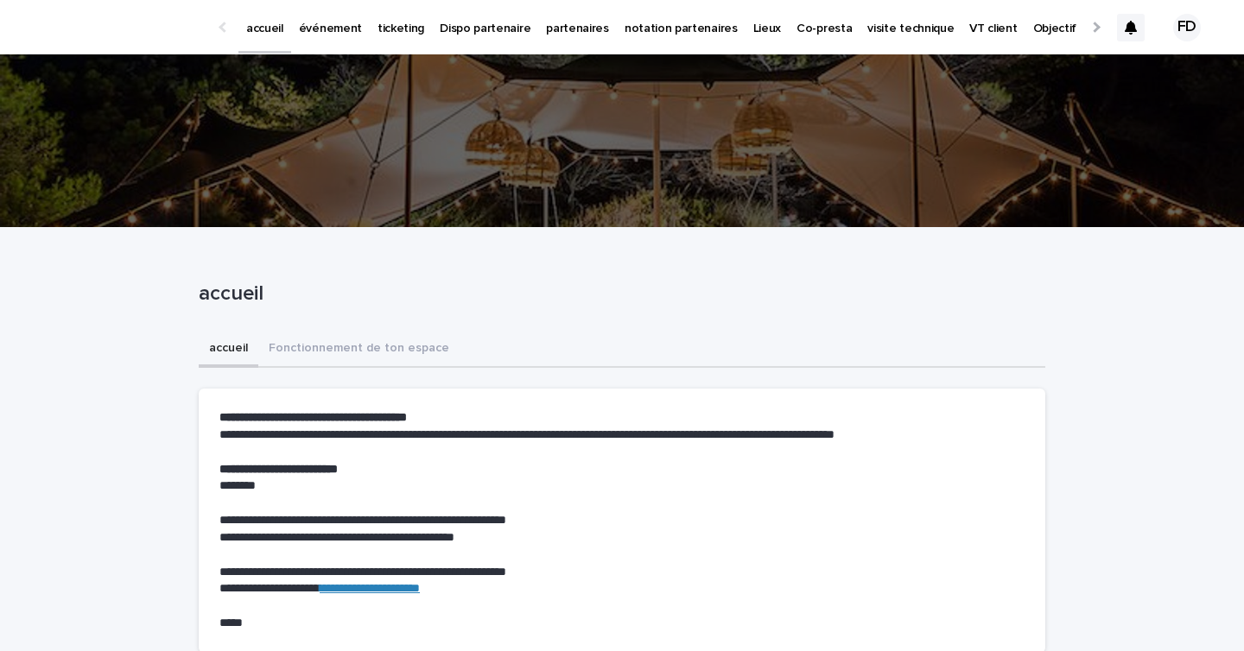
click at [335, 37] on link "événement" at bounding box center [330, 27] width 79 height 54
